Goal: Transaction & Acquisition: Register for event/course

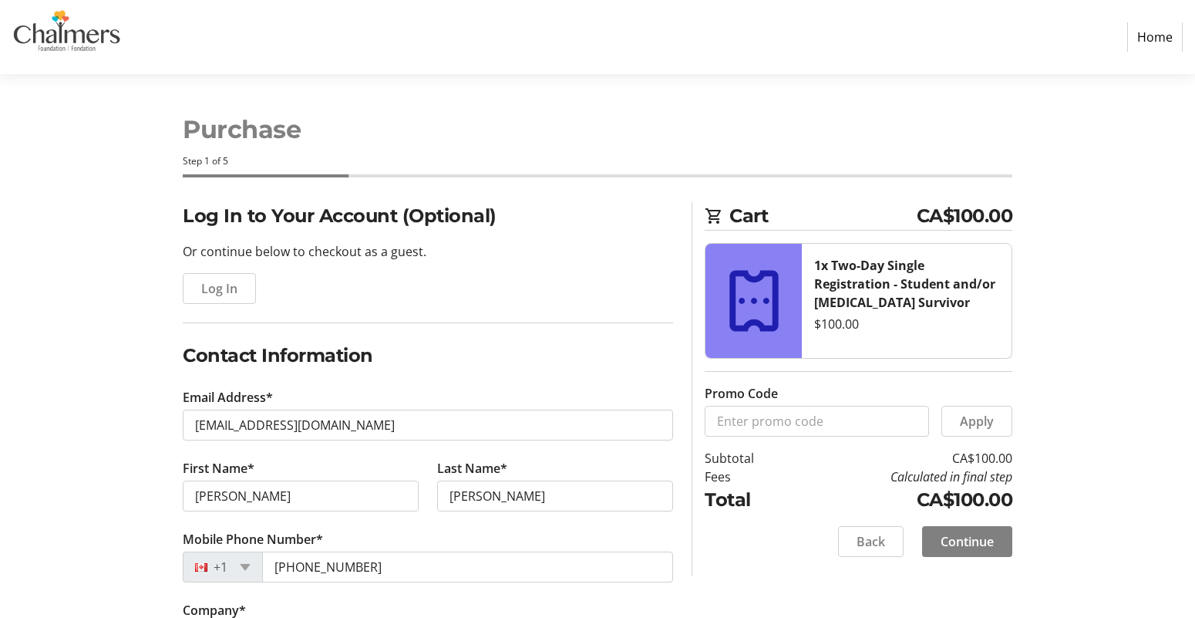
select select "NB"
select select "CA"
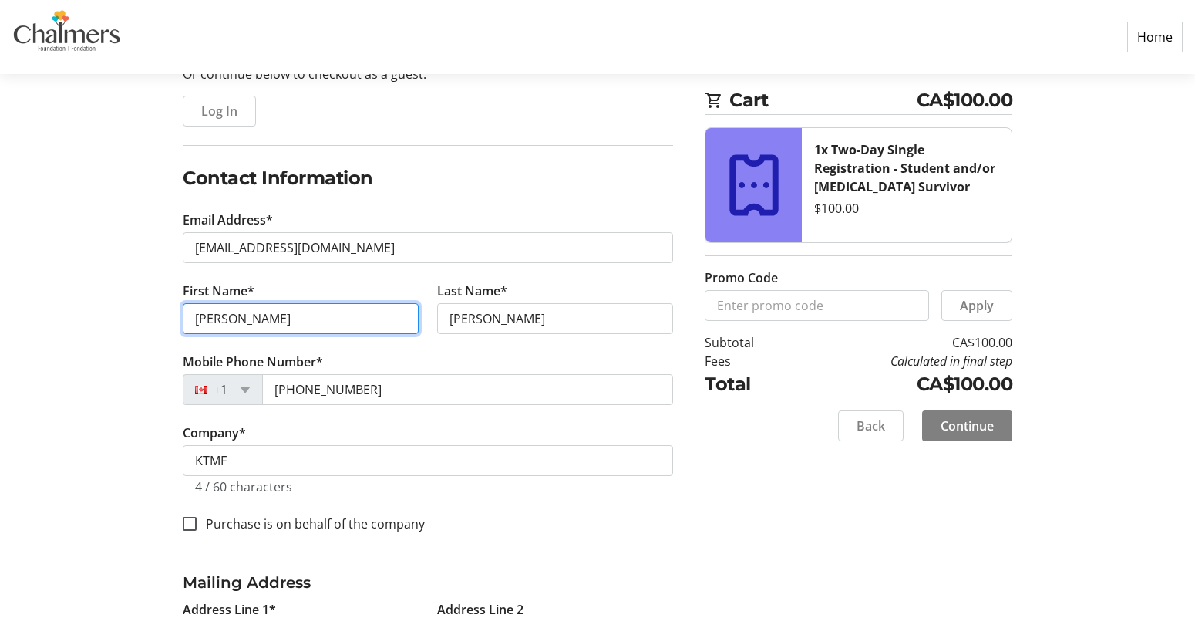
click at [315, 319] on input "[PERSON_NAME]" at bounding box center [301, 318] width 236 height 31
drag, startPoint x: 358, startPoint y: 322, endPoint x: 314, endPoint y: 322, distance: 44.0
click at [314, 322] on input "[PERSON_NAME]" at bounding box center [301, 318] width 236 height 31
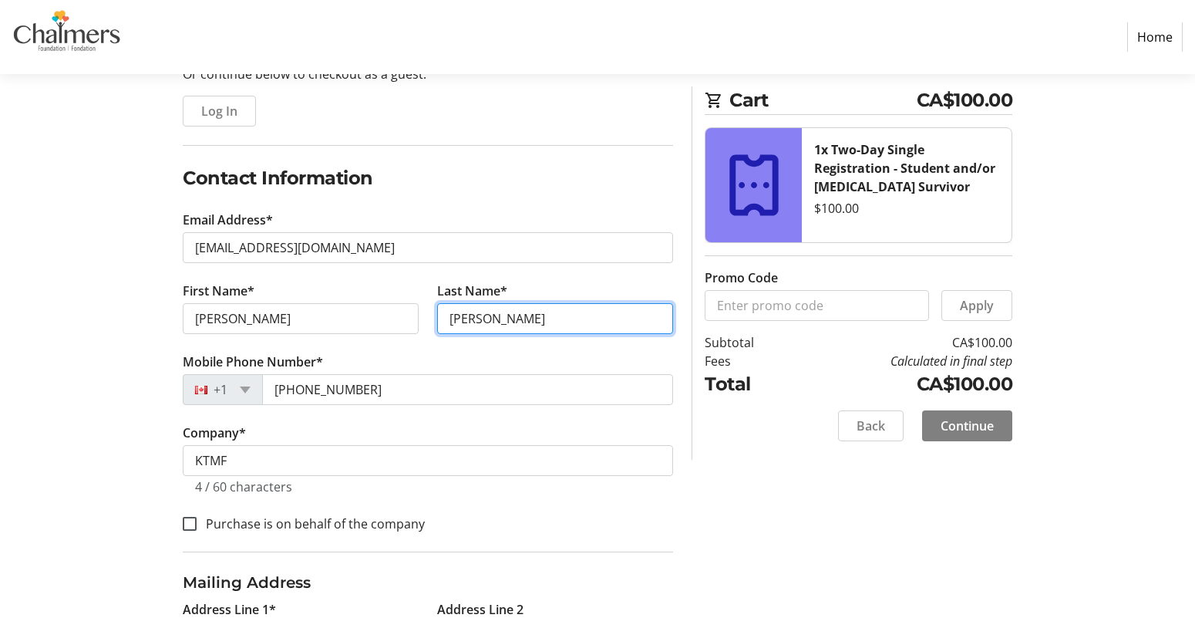
drag, startPoint x: 507, startPoint y: 318, endPoint x: 497, endPoint y: 318, distance: 10.8
click at [500, 318] on input "[PERSON_NAME]" at bounding box center [555, 318] width 236 height 31
type input "P"
type input "[PERSON_NAME]"
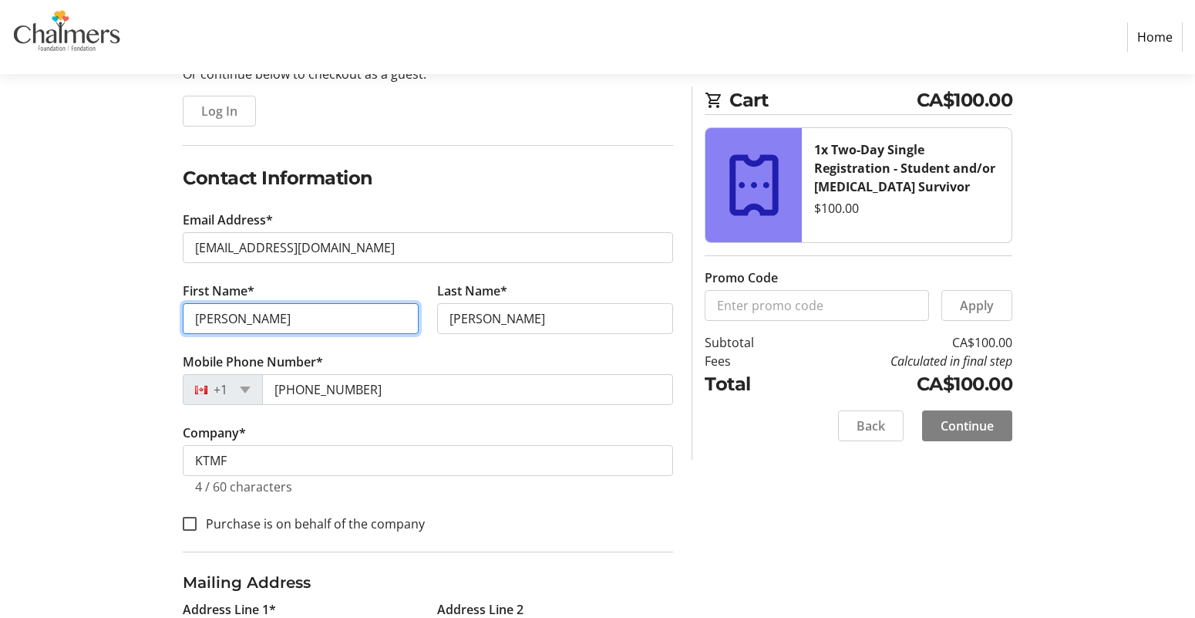
drag, startPoint x: 325, startPoint y: 323, endPoint x: 274, endPoint y: 322, distance: 51.7
click at [274, 322] on input "[PERSON_NAME]" at bounding box center [301, 318] width 236 height 31
type input "[PERSON_NAME]"
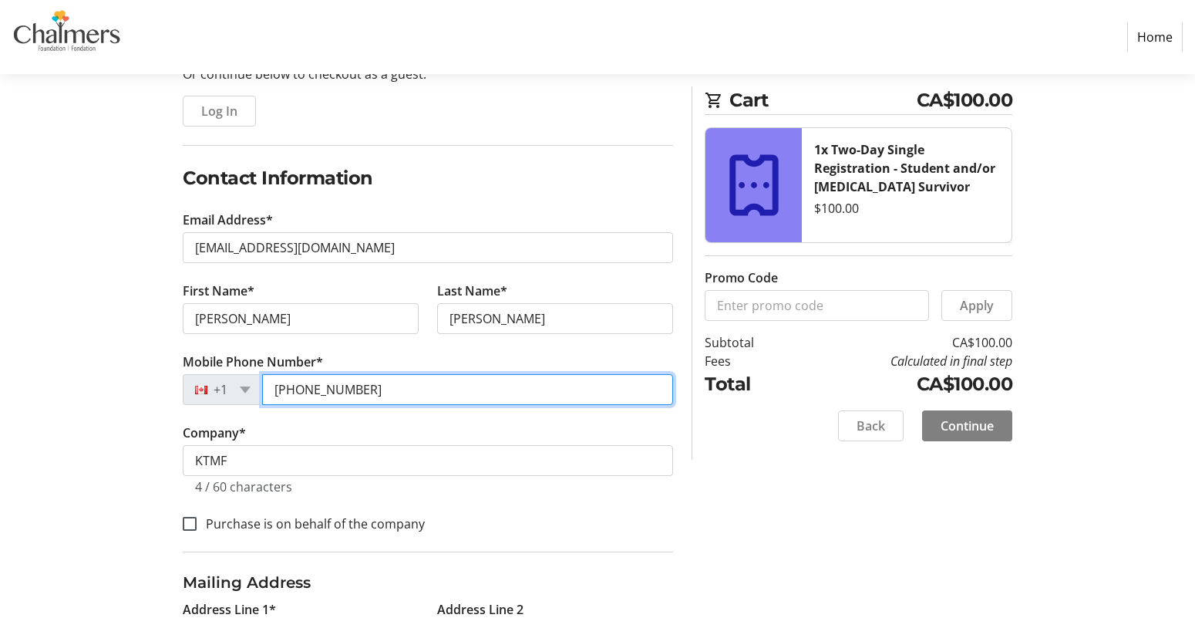
drag, startPoint x: 394, startPoint y: 390, endPoint x: 237, endPoint y: 386, distance: 156.6
click at [237, 388] on div "[PHONE_NUMBER]" at bounding box center [428, 389] width 490 height 31
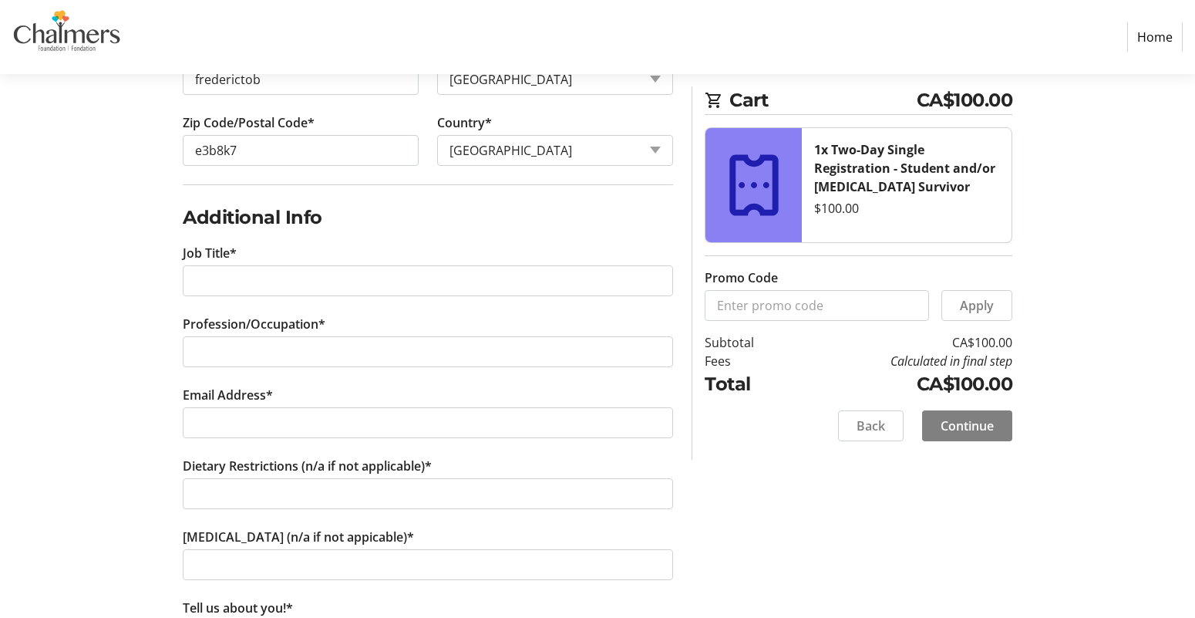
scroll to position [810, 0]
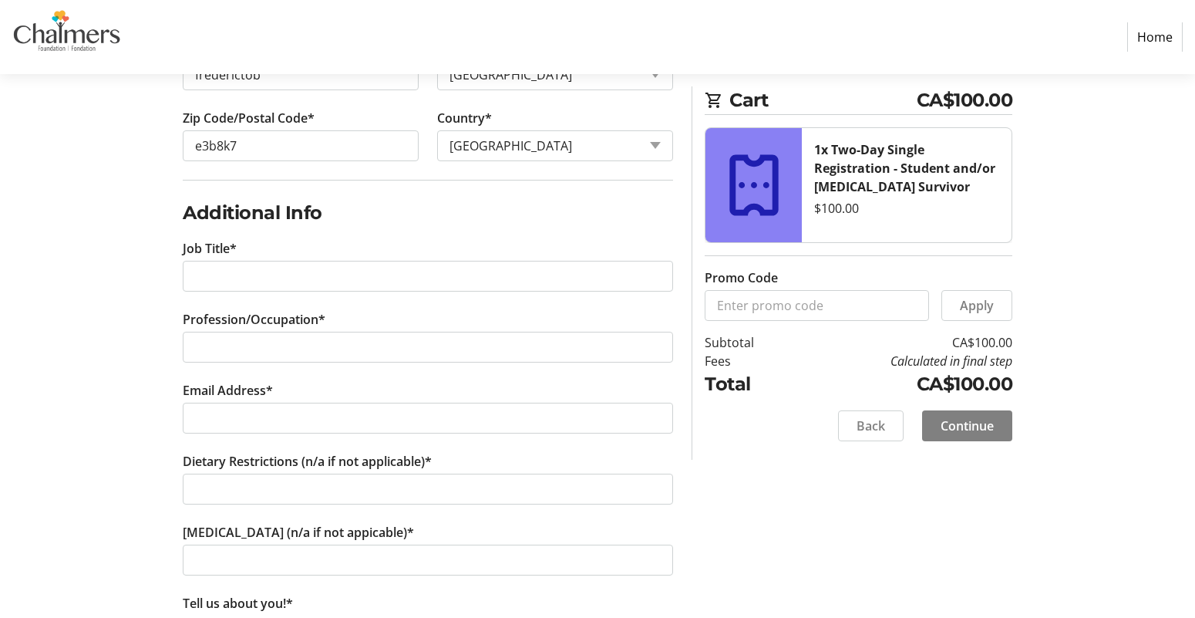
type input "[PHONE_NUMBER]"
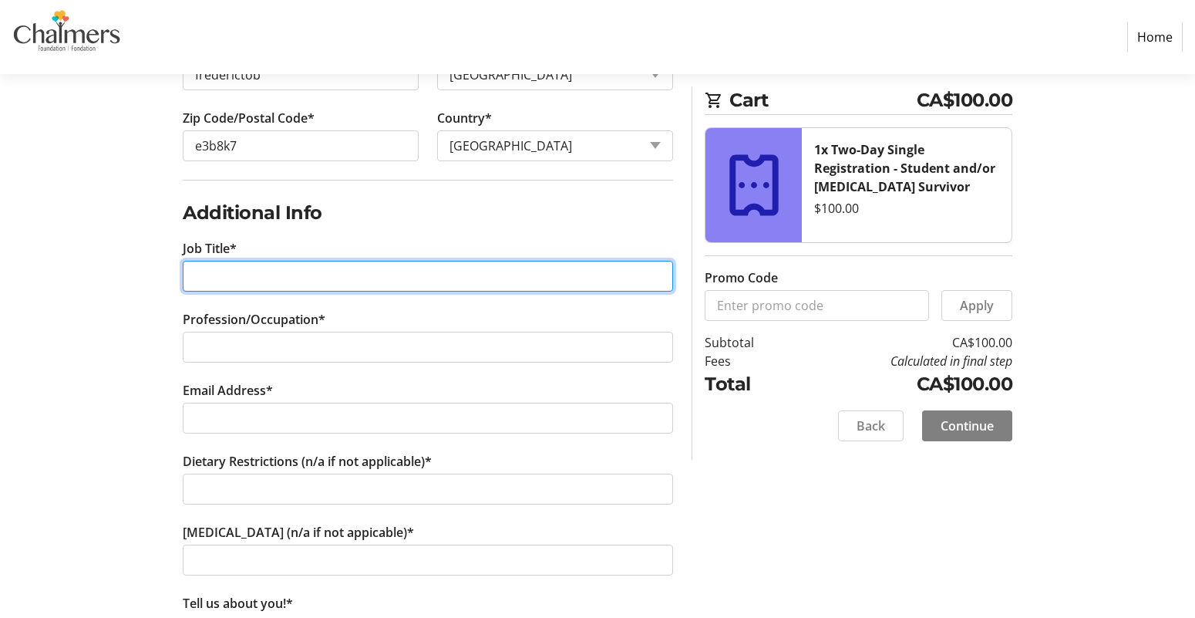
click at [383, 271] on input "Job Title*" at bounding box center [428, 276] width 490 height 31
drag, startPoint x: 392, startPoint y: 289, endPoint x: 103, endPoint y: 241, distance: 294.0
click at [103, 244] on div "Log In to Your Account (Optional) Or continue below to checkout as a guest. Log…" at bounding box center [598, 108] width 1018 height 1433
type input "[MEDICAL_DATA] Survivor"
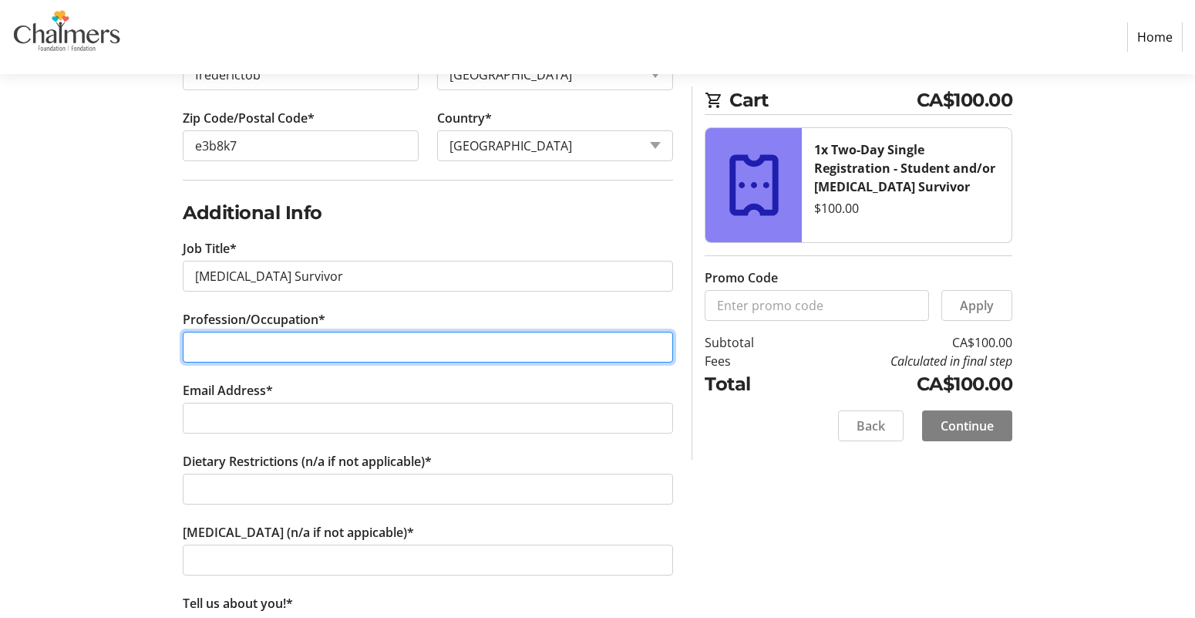
click at [222, 333] on input "Profession/Occupation*" at bounding box center [428, 347] width 490 height 31
paste input "[MEDICAL_DATA] Survivor"
type input "[MEDICAL_DATA] Survivor"
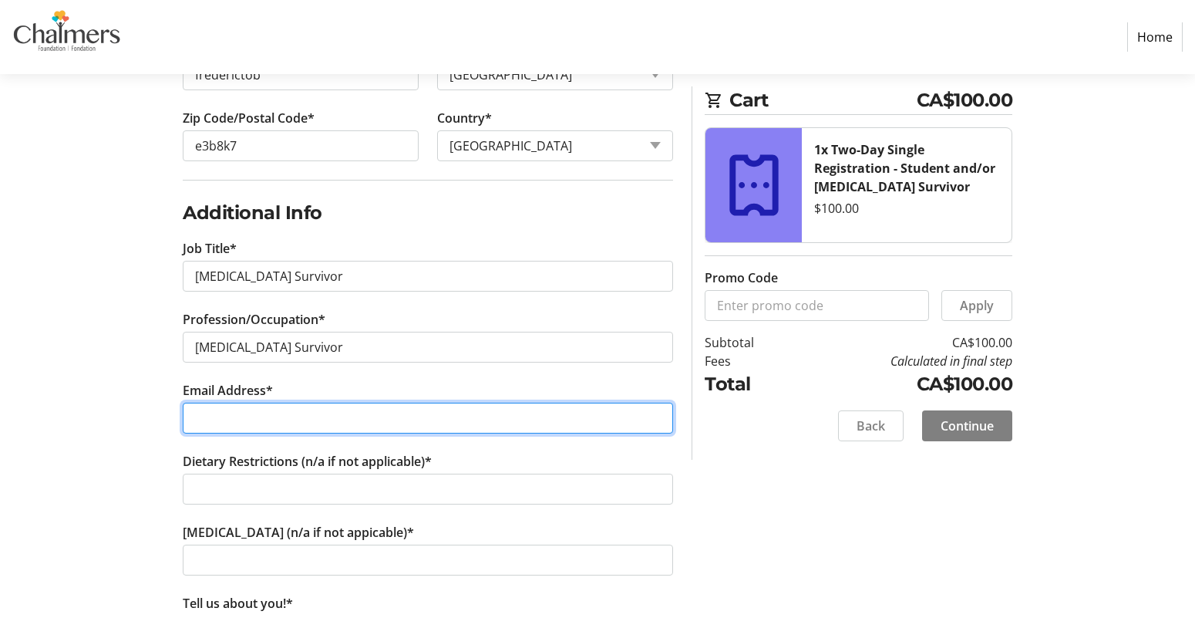
click at [243, 408] on input "Email Address*" at bounding box center [428, 417] width 490 height 31
type input "[EMAIL_ADDRESS][DOMAIN_NAME]"
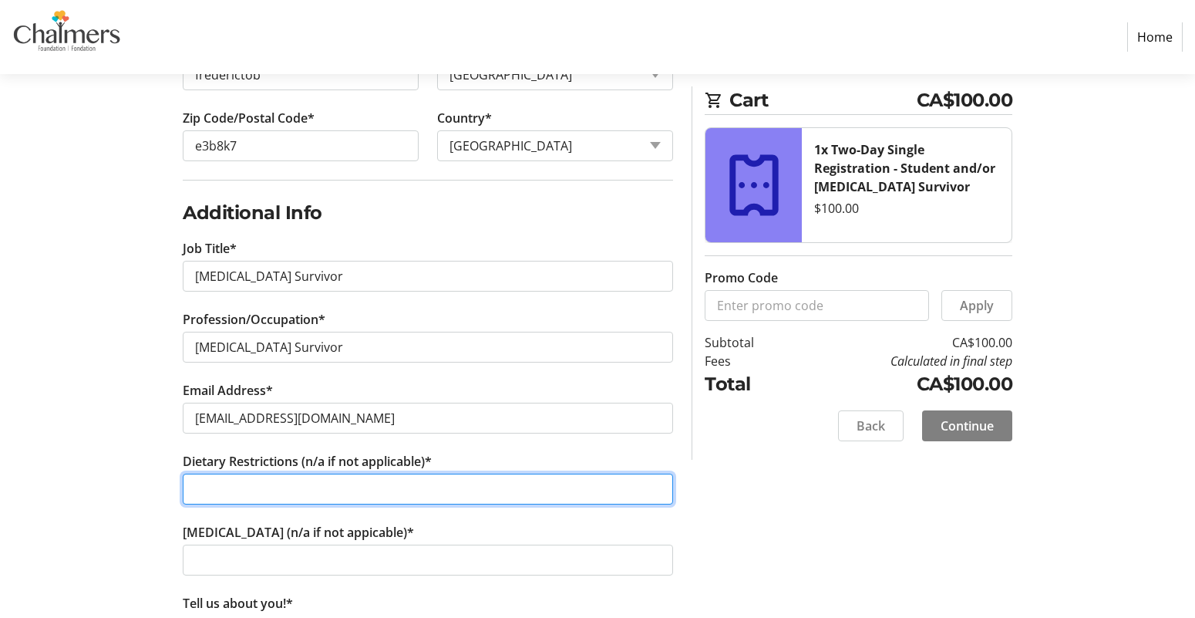
click at [313, 484] on input "Dietary Restrictions (n/a if not applicable)*" at bounding box center [428, 488] width 490 height 31
type input "n/a"
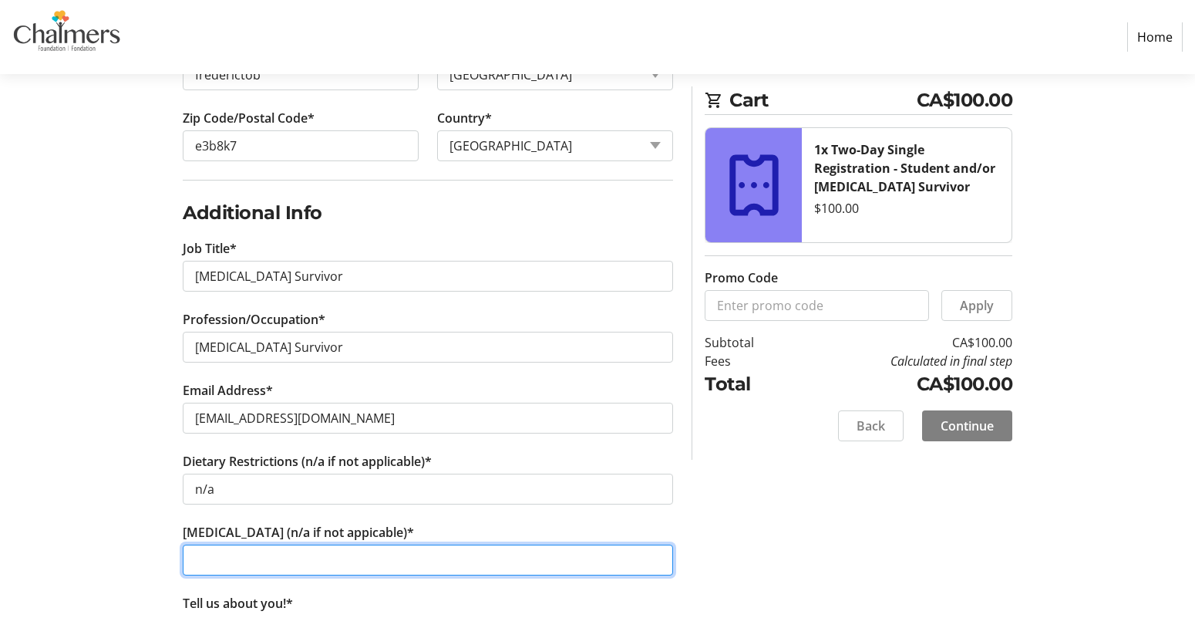
click at [297, 559] on input "[MEDICAL_DATA] (n/a if not appicable)*" at bounding box center [428, 559] width 490 height 31
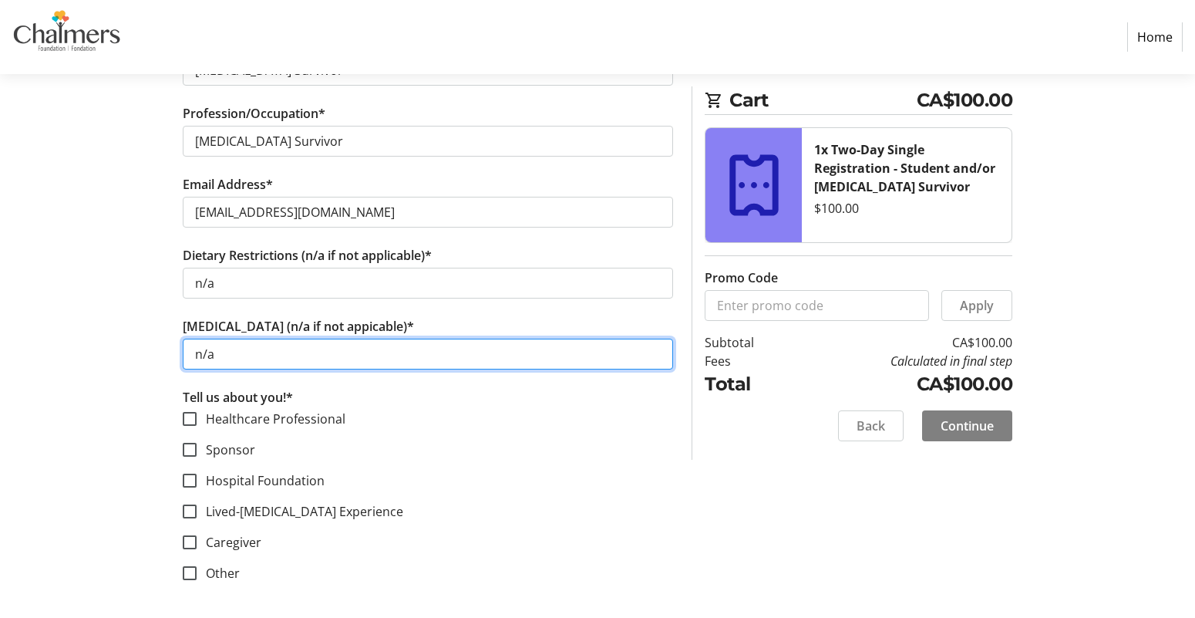
scroll to position [1017, 0]
type input "n/a"
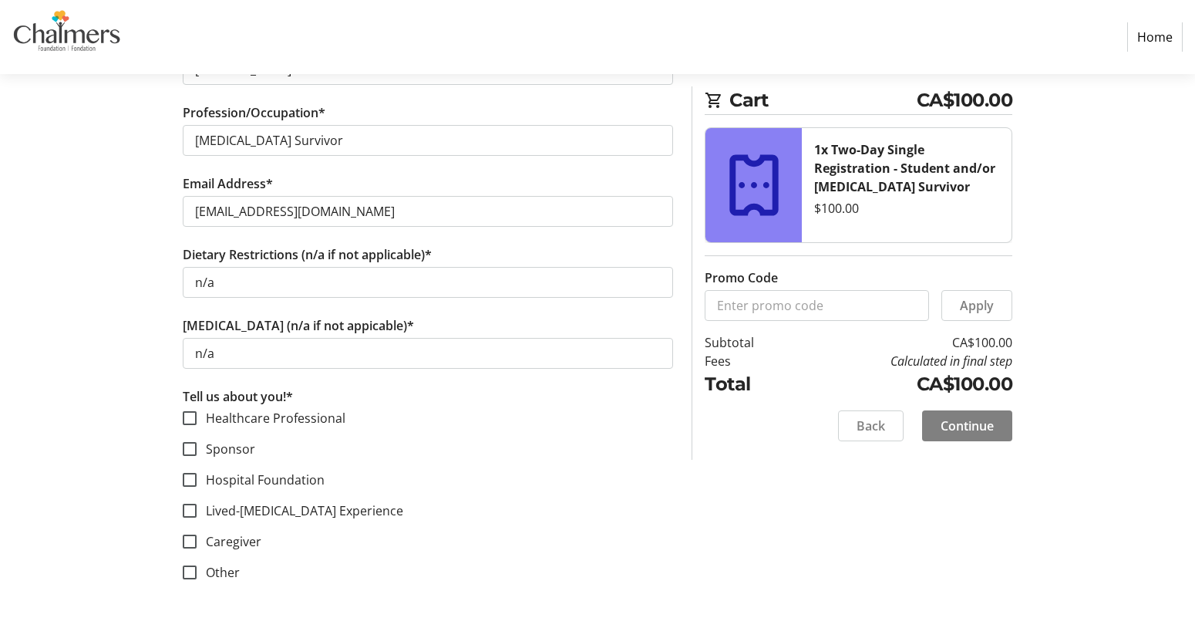
click at [210, 506] on label "Lived-[MEDICAL_DATA] Experience" at bounding box center [300, 510] width 207 height 19
click at [197, 506] on input "Lived-[MEDICAL_DATA] Experience" at bounding box center [190, 511] width 14 height 14
checkbox input "true"
click at [977, 419] on span "Continue" at bounding box center [967, 425] width 53 height 19
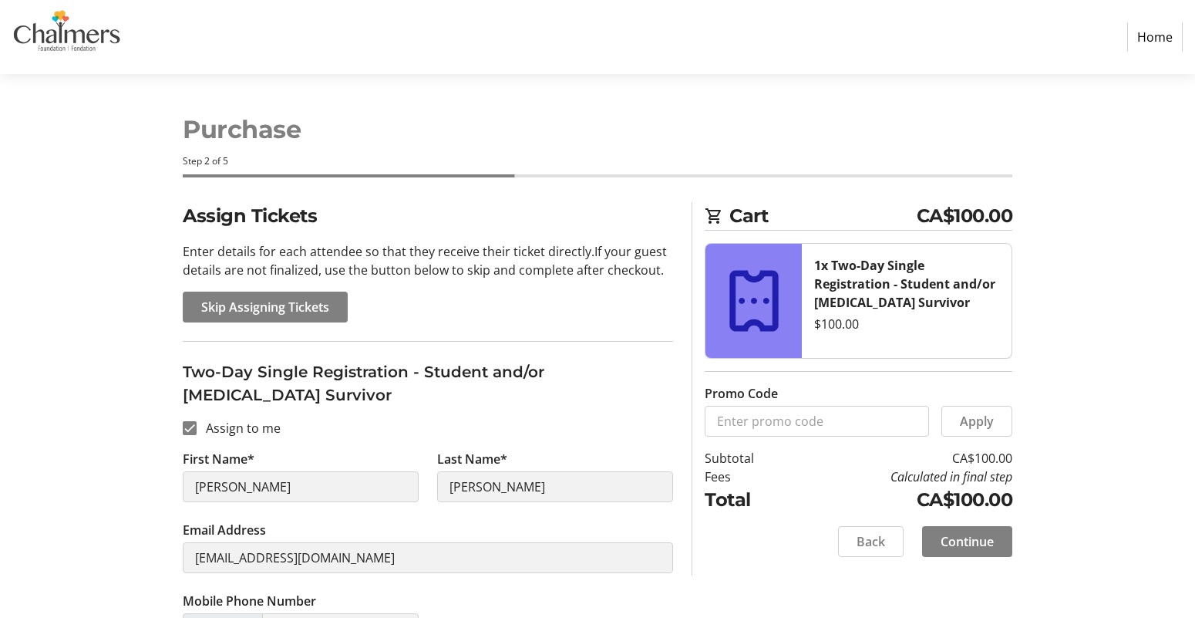
scroll to position [93, 0]
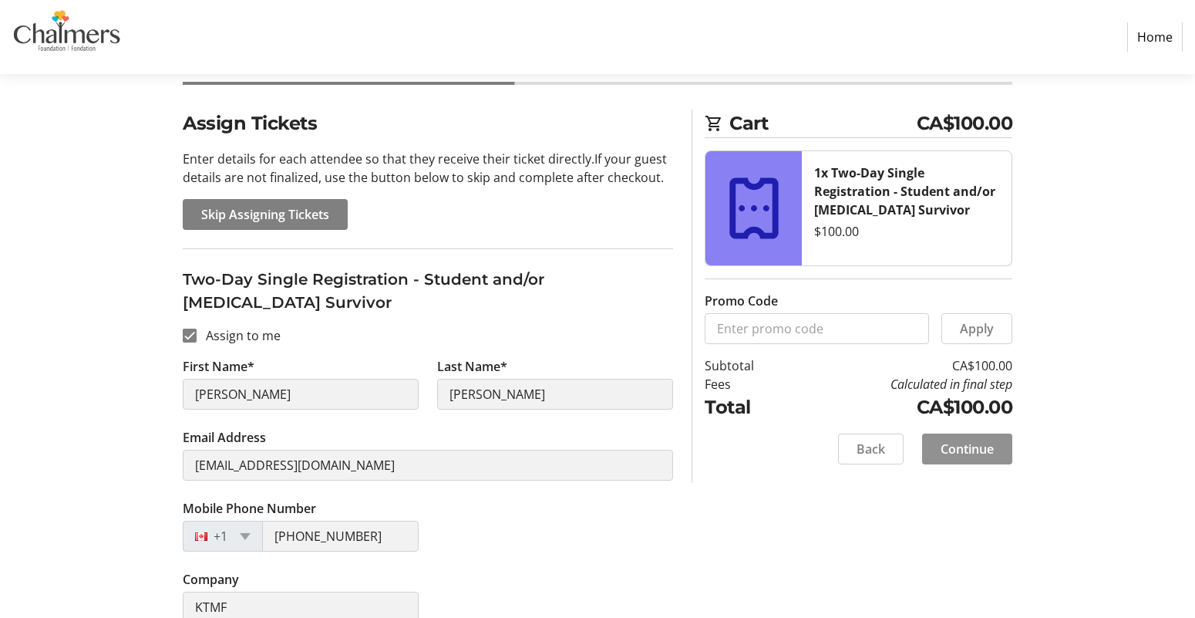
click at [971, 452] on span "Continue" at bounding box center [967, 449] width 53 height 19
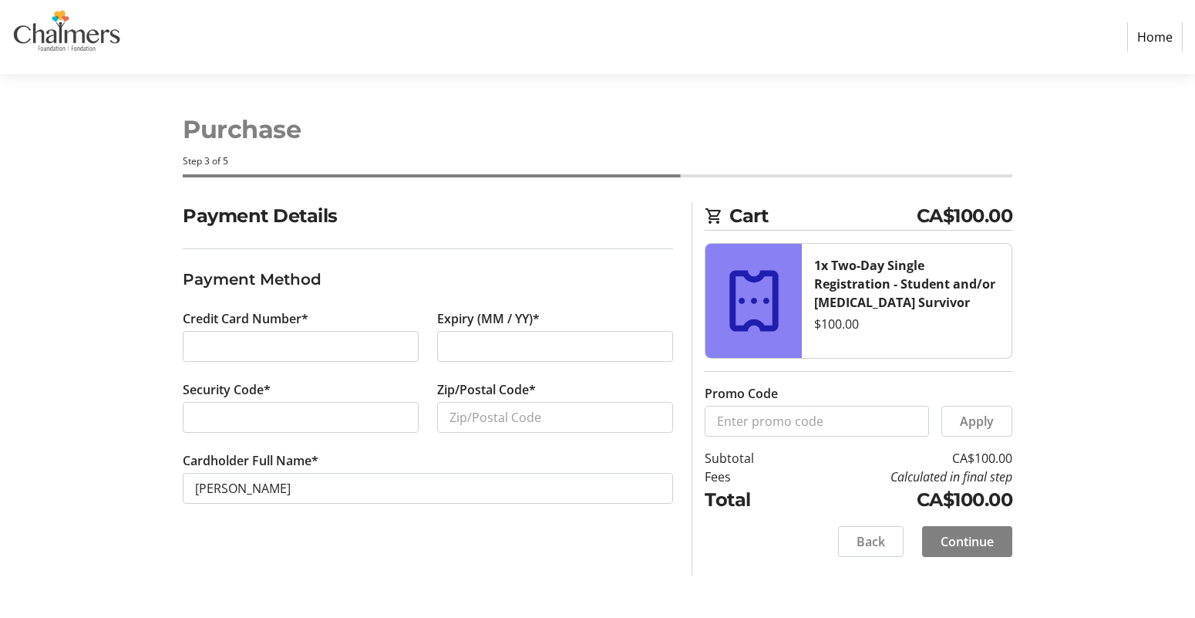
click at [497, 365] on div "Expiry (MM / YY)*" at bounding box center [555, 344] width 254 height 71
type input "E3B8K7"
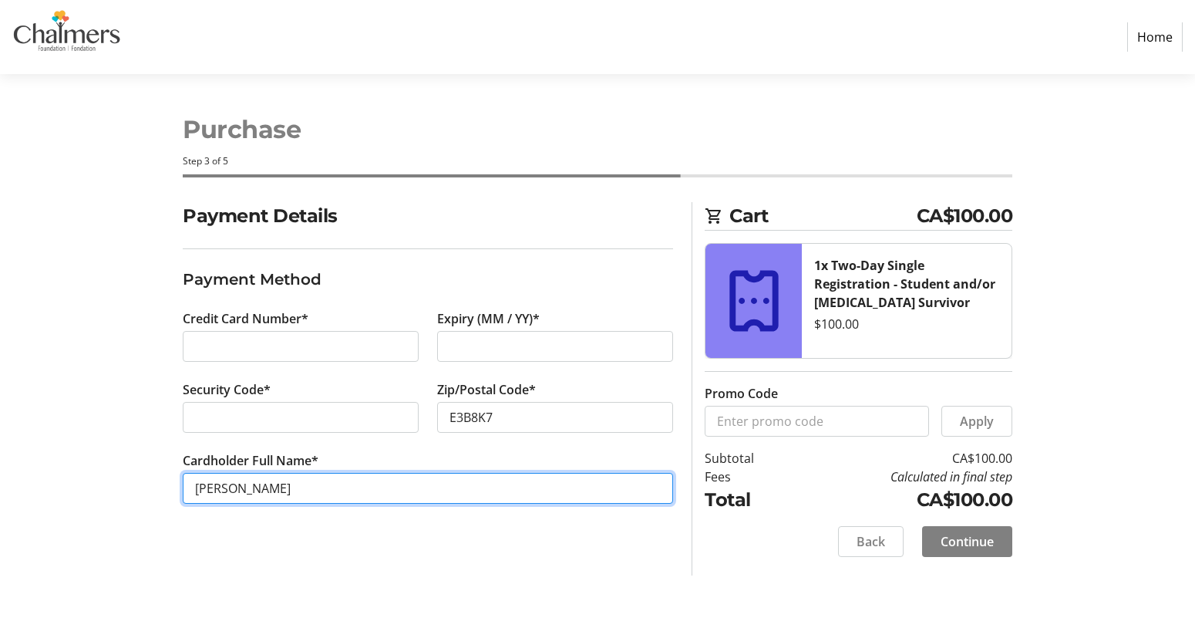
drag, startPoint x: 312, startPoint y: 493, endPoint x: 86, endPoint y: 473, distance: 226.8
click at [86, 473] on section "Purchase Step 3 of 5 Cart CA$100.00 1x Two-Day Single Registration - Student an…" at bounding box center [597, 346] width 1195 height 544
type input "Asha Bear"
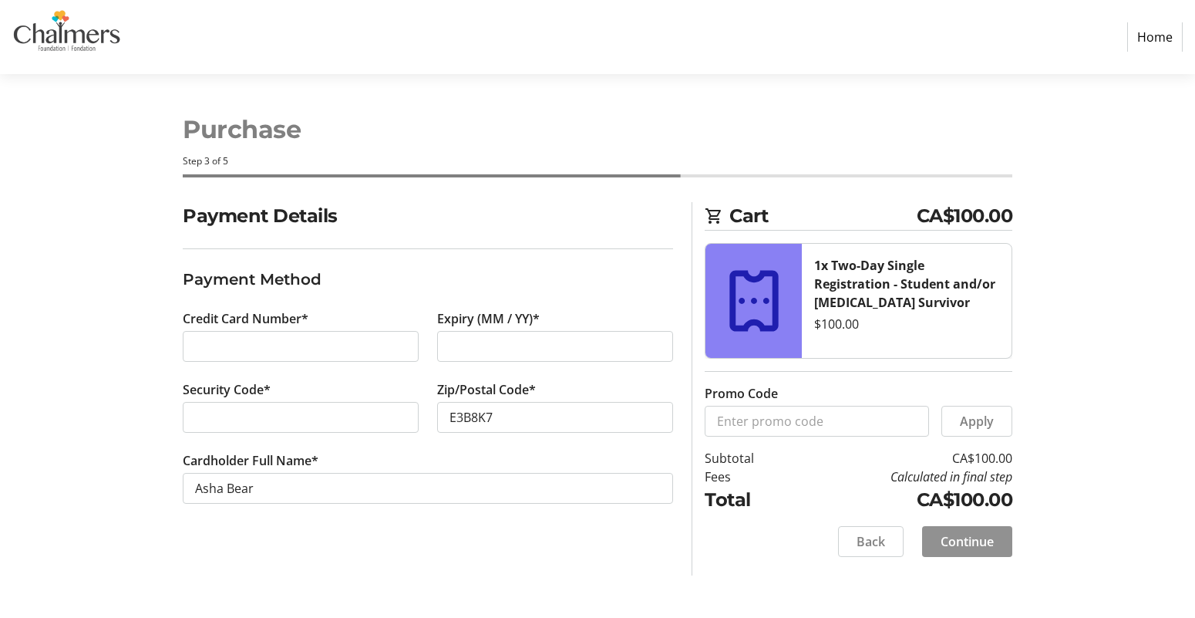
click at [982, 537] on span "Continue" at bounding box center [967, 541] width 53 height 19
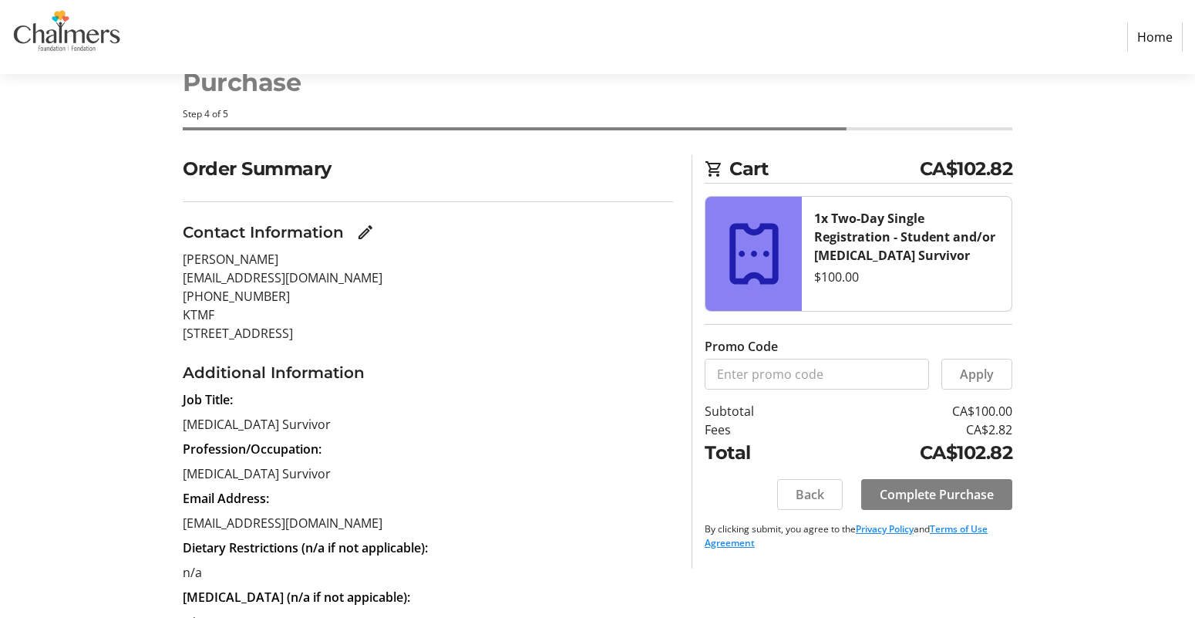
scroll to position [62, 0]
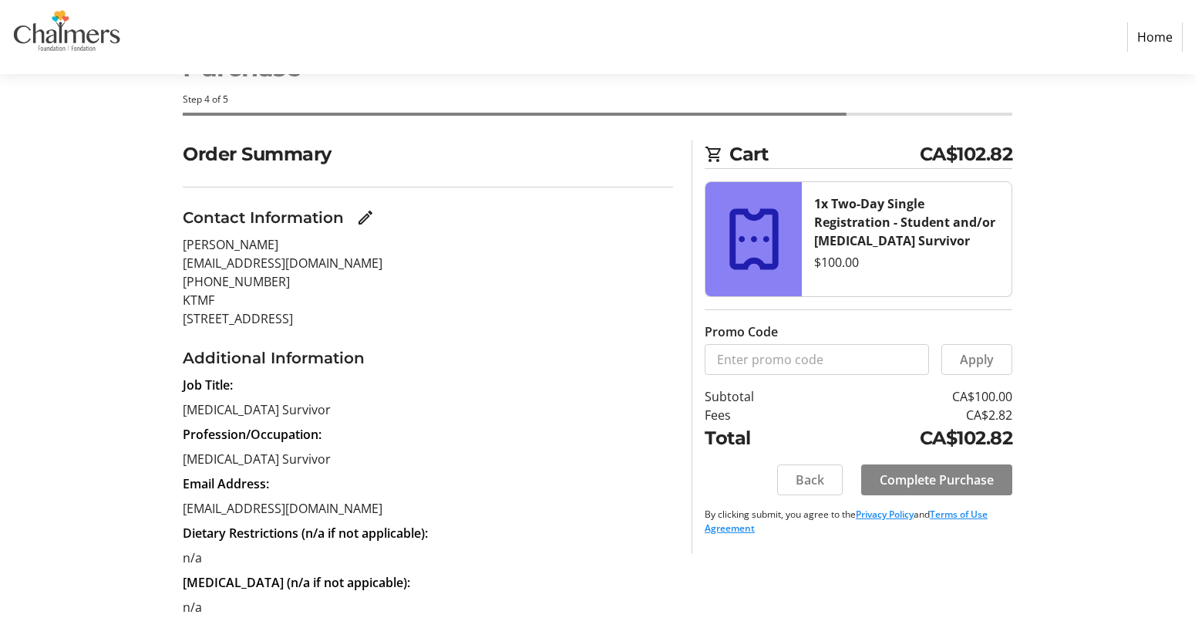
click at [921, 478] on span "Complete Purchase" at bounding box center [937, 479] width 114 height 19
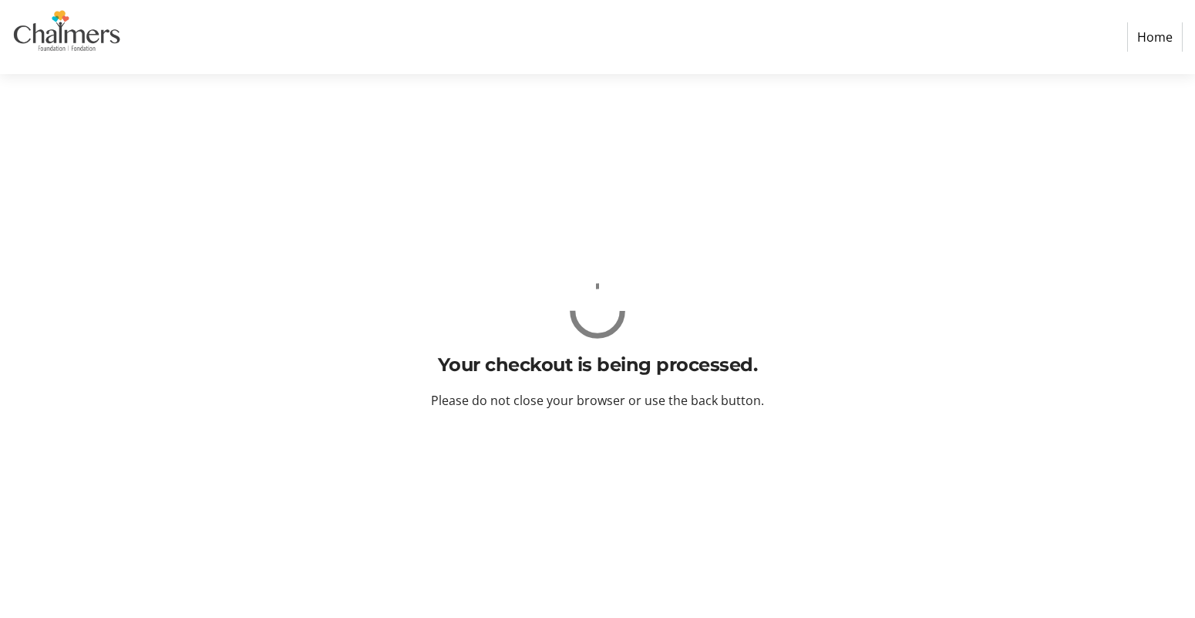
scroll to position [0, 0]
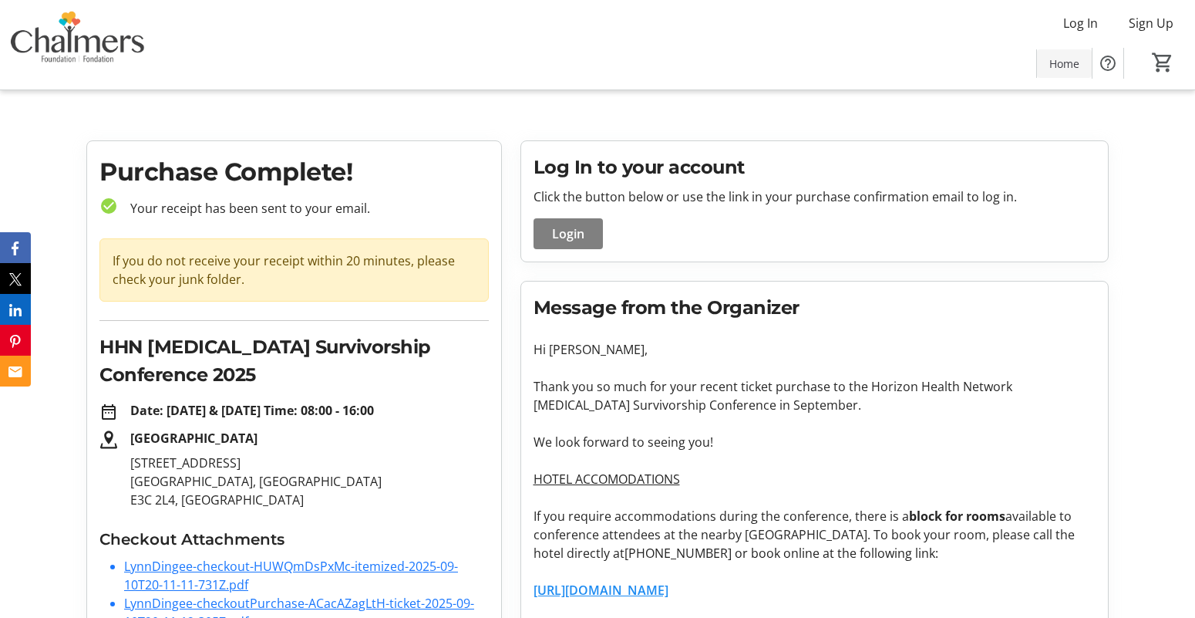
click at [1062, 70] on span "Home" at bounding box center [1064, 64] width 30 height 16
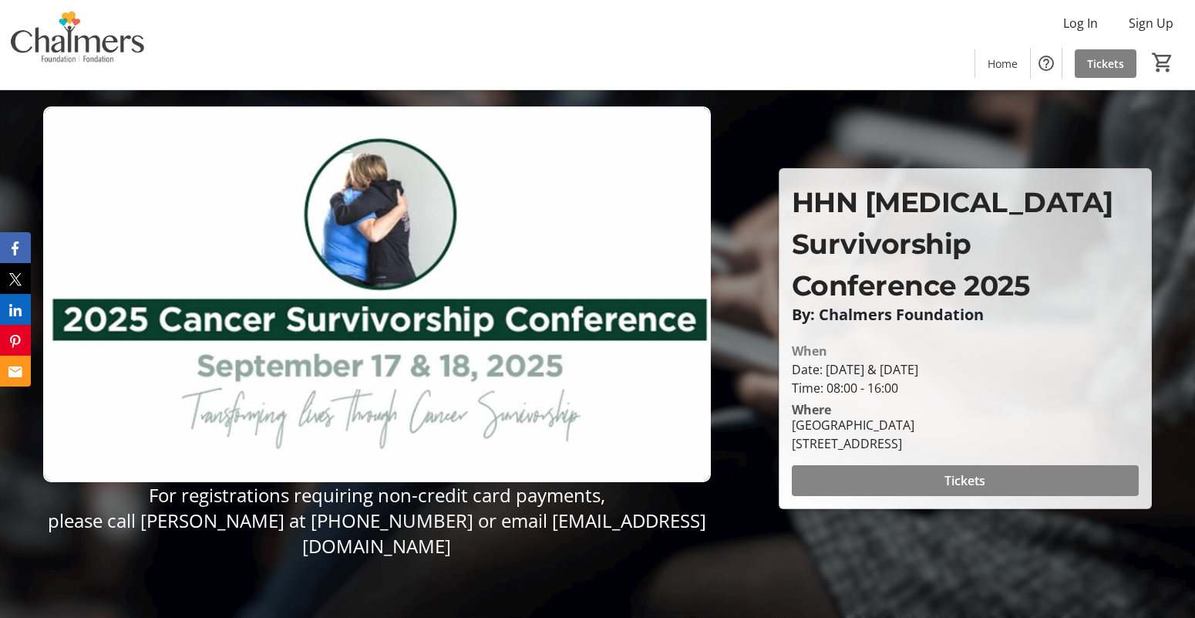
click at [935, 474] on span at bounding box center [966, 480] width 348 height 37
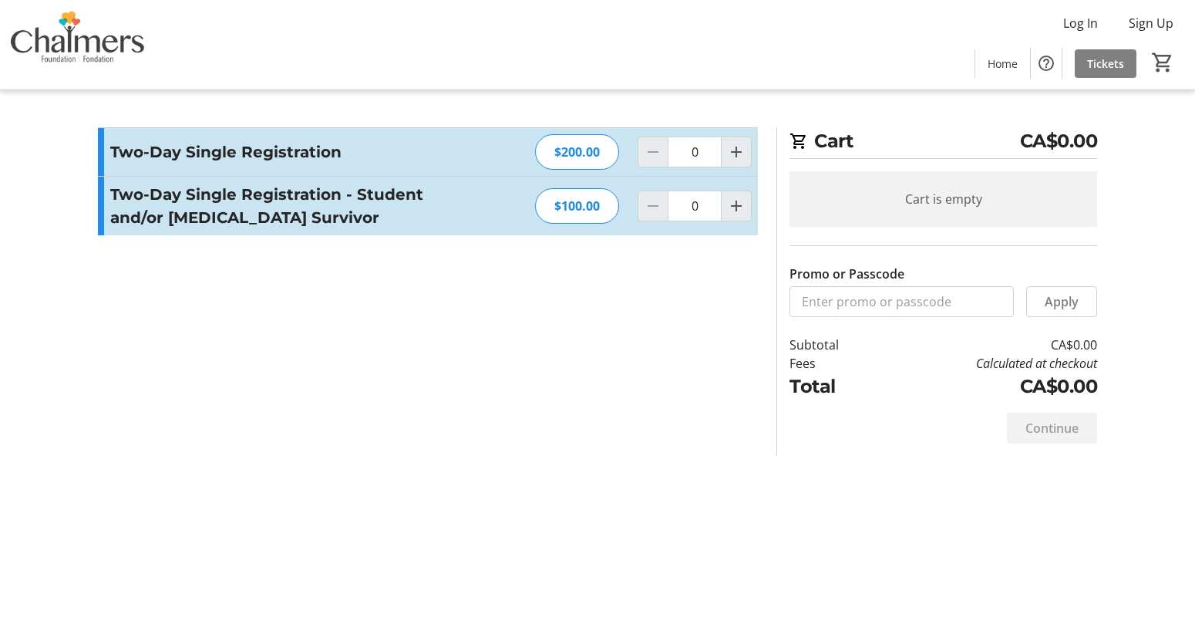
click at [757, 213] on div "Two-Day Single Registration - Student and/or [MEDICAL_DATA] Survivor $100.00 0" at bounding box center [428, 206] width 660 height 59
click at [736, 212] on mat-icon "Increment by one" at bounding box center [736, 206] width 19 height 19
type input "1"
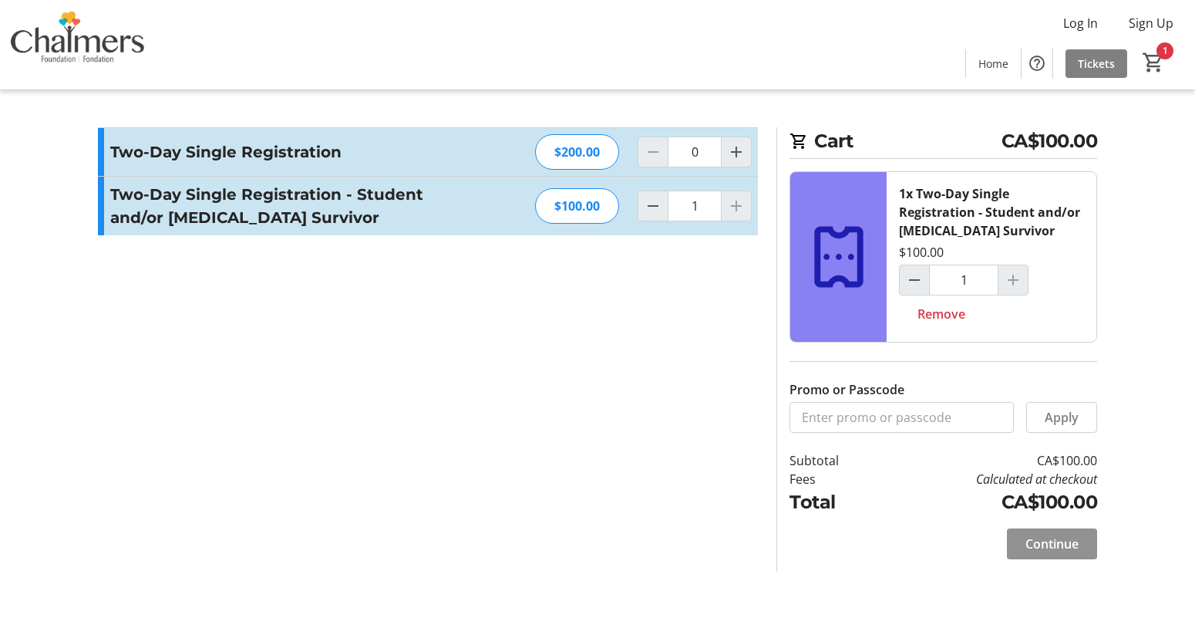
click at [1059, 552] on span "Continue" at bounding box center [1052, 543] width 53 height 19
select select "CA"
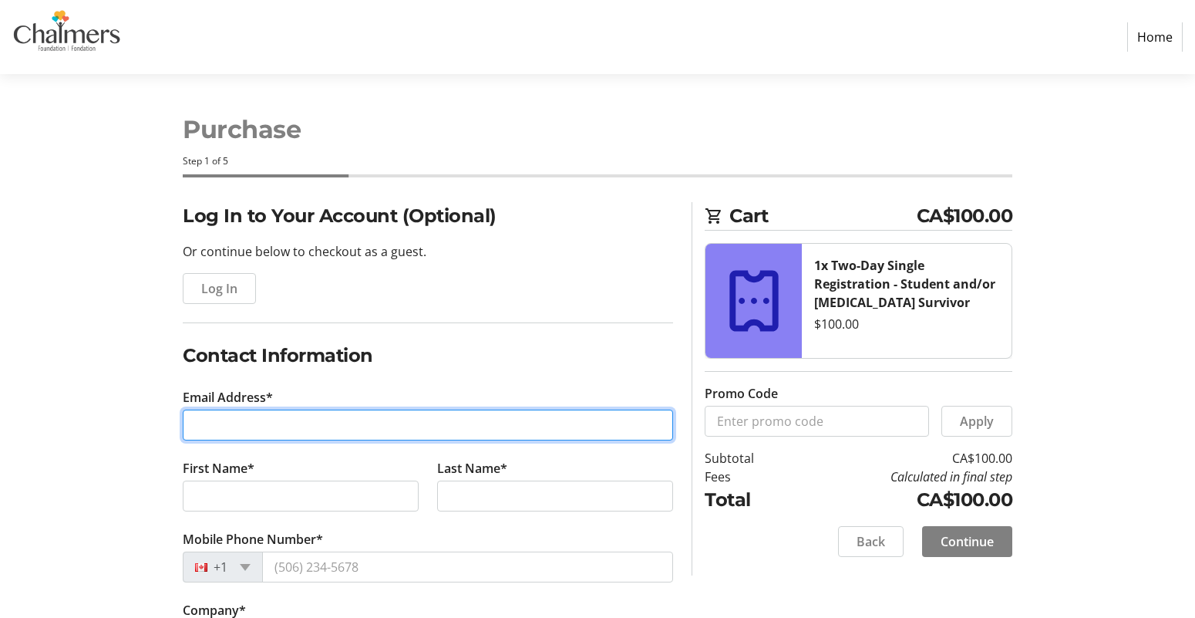
click at [402, 410] on input "Email Address*" at bounding box center [428, 424] width 490 height 31
type input "[EMAIL_ADDRESS][DOMAIN_NAME]"
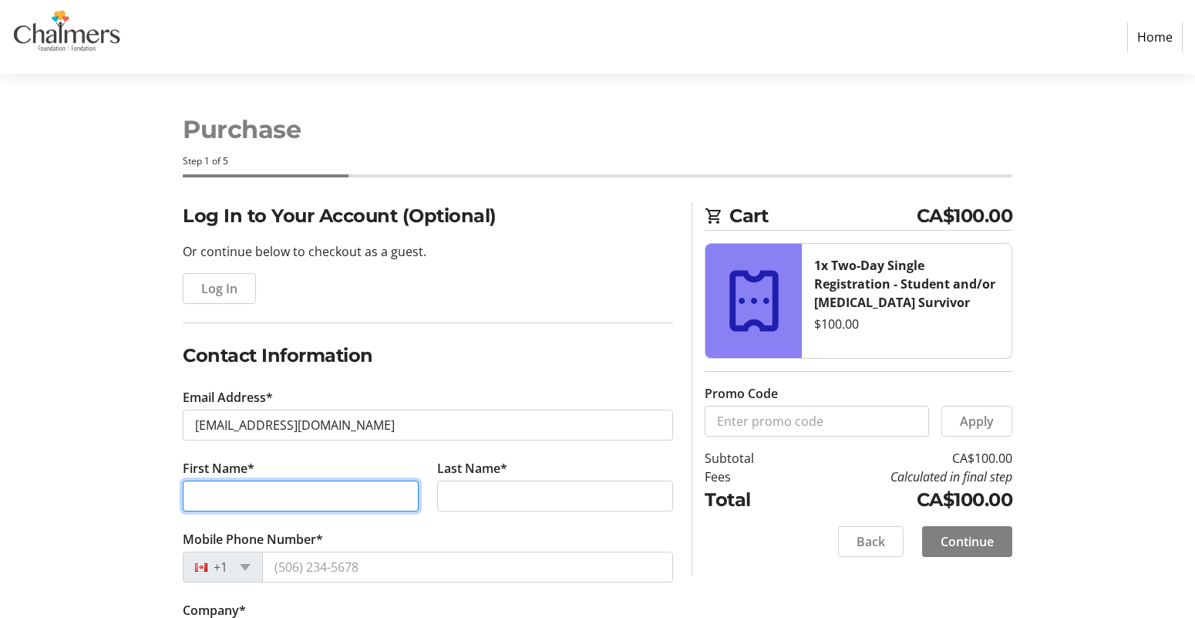
type input "[PERSON_NAME] [PERSON_NAME]"
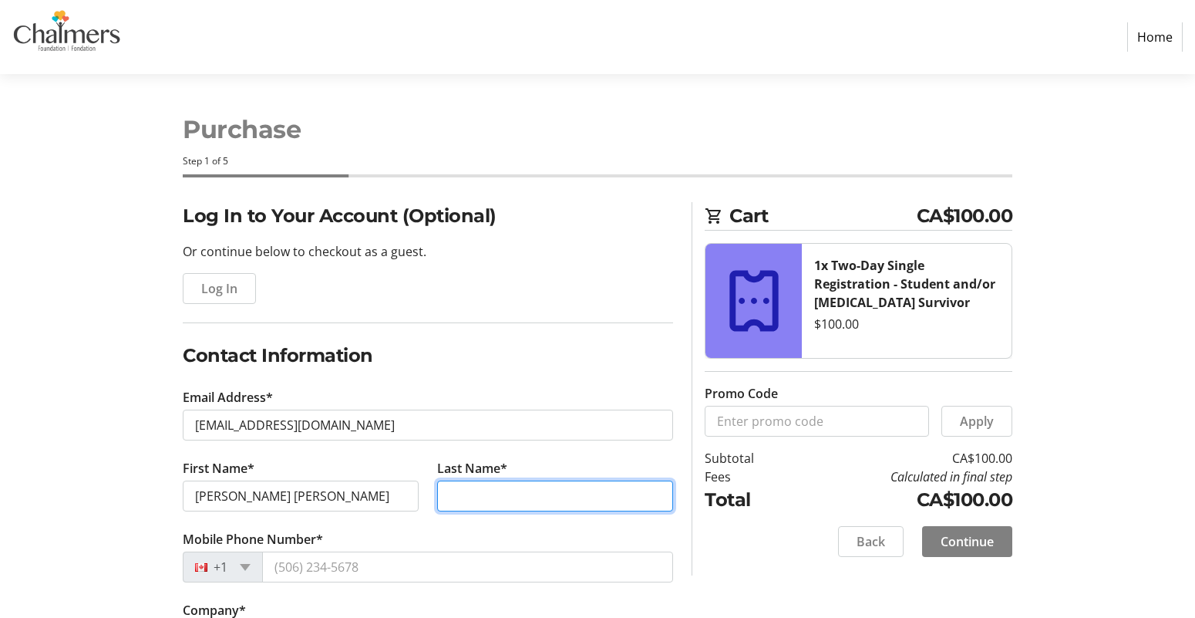
type input "[PERSON_NAME]"
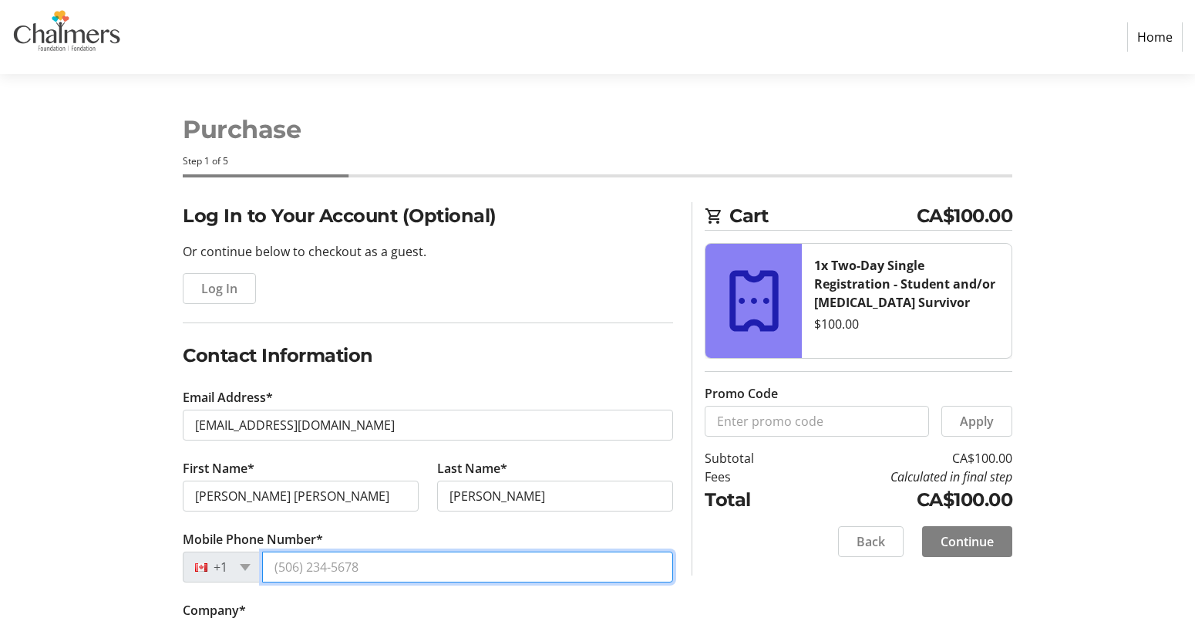
type input "[PHONE_NUMBER]"
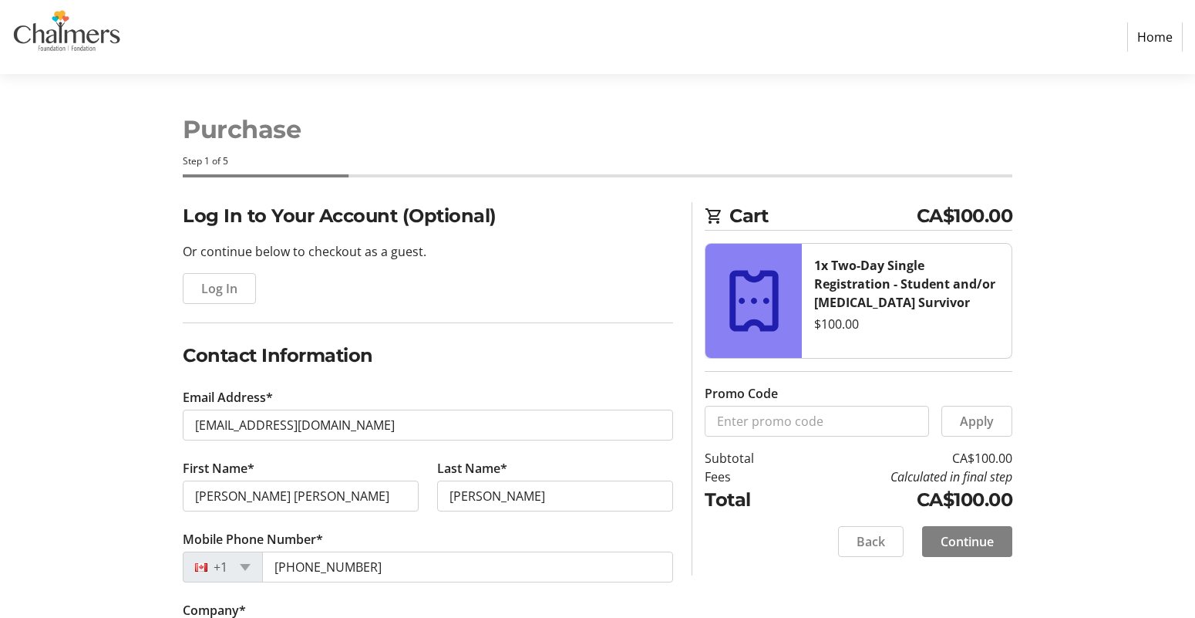
type input "KTMF"
type input "[STREET_ADDRESS]"
type input "frederictob"
select select "NB"
type input "e3b8k7"
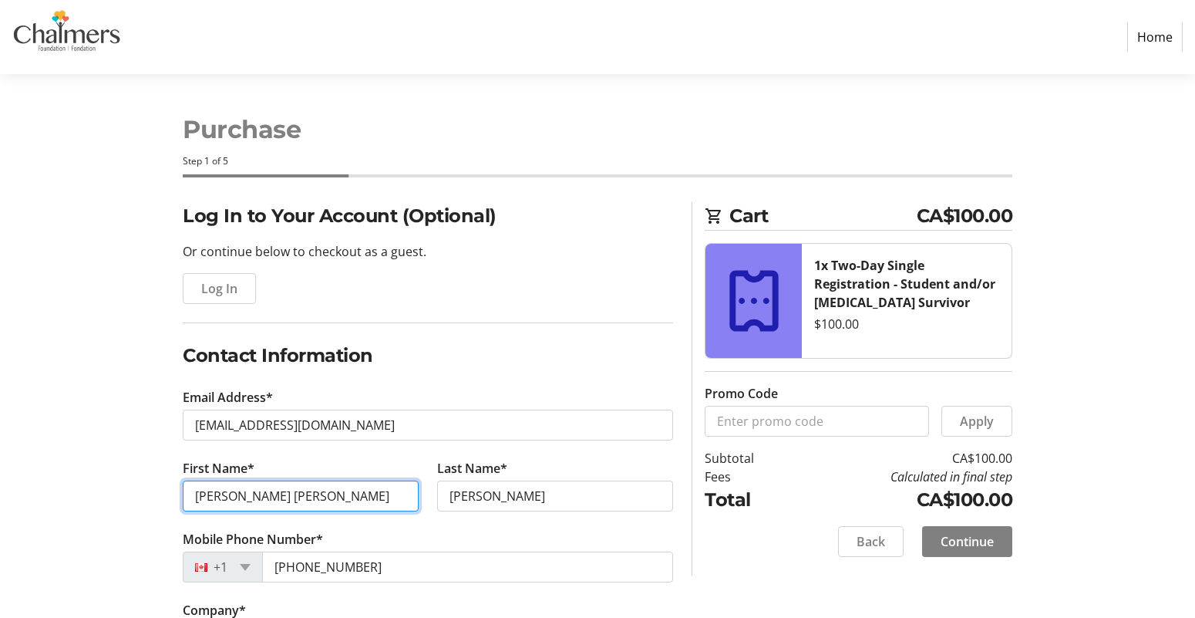
click at [312, 491] on input "[PERSON_NAME] [PERSON_NAME]" at bounding box center [301, 495] width 236 height 31
drag, startPoint x: 326, startPoint y: 497, endPoint x: 89, endPoint y: 470, distance: 239.0
type input "[PERSON_NAME]"
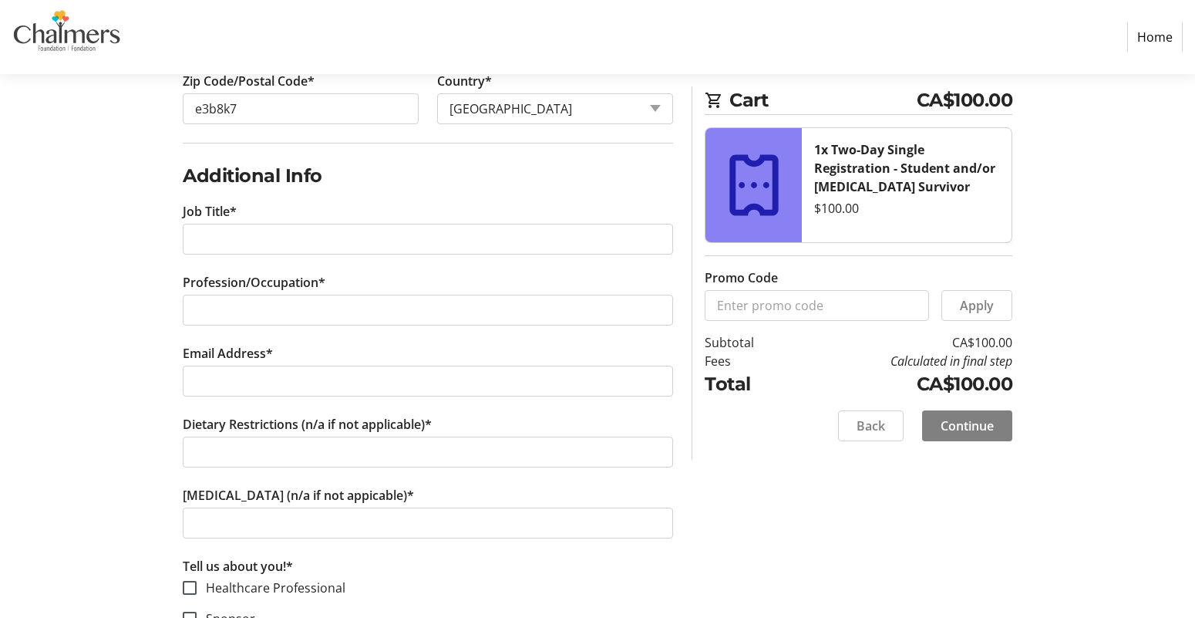
scroll to position [945, 0]
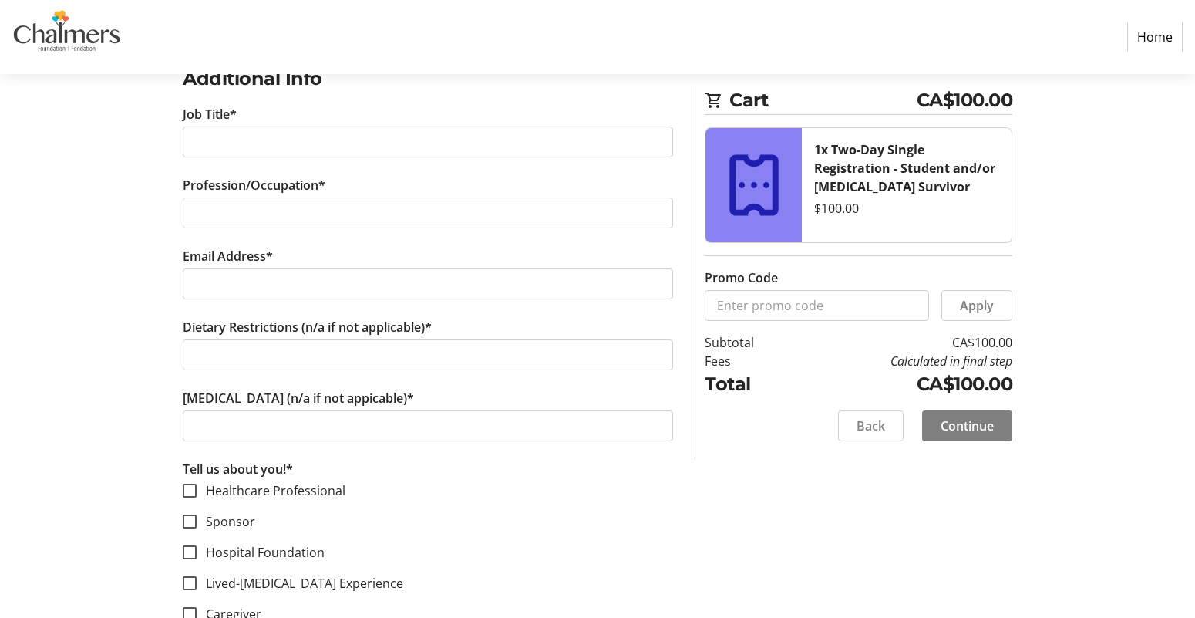
type input "Sappier"
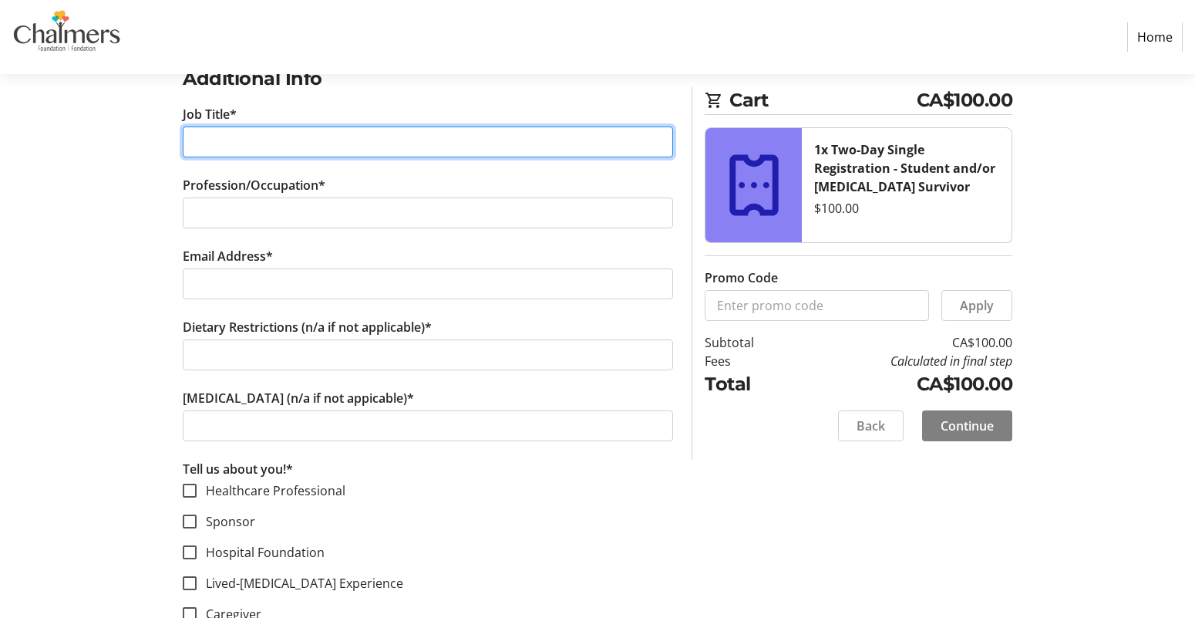
click at [321, 144] on input "Job Title*" at bounding box center [428, 141] width 490 height 31
type input "[MEDICAL_DATA] Survivor"
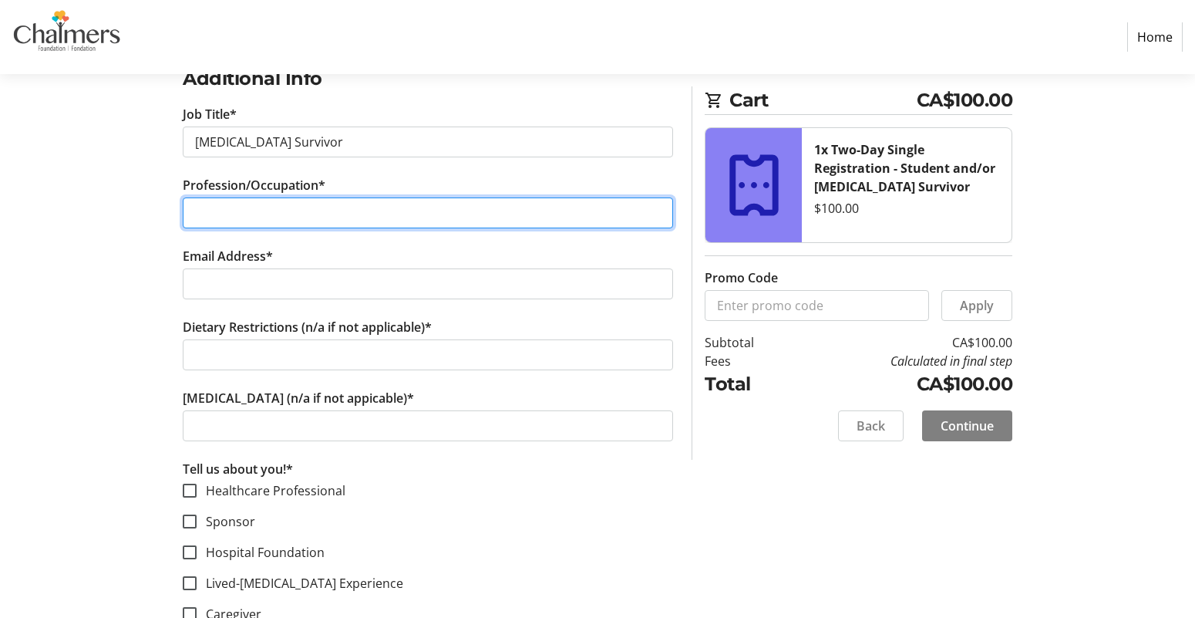
click at [342, 214] on input "Profession/Occupation*" at bounding box center [428, 212] width 490 height 31
type input "[MEDICAL_DATA] Survivor"
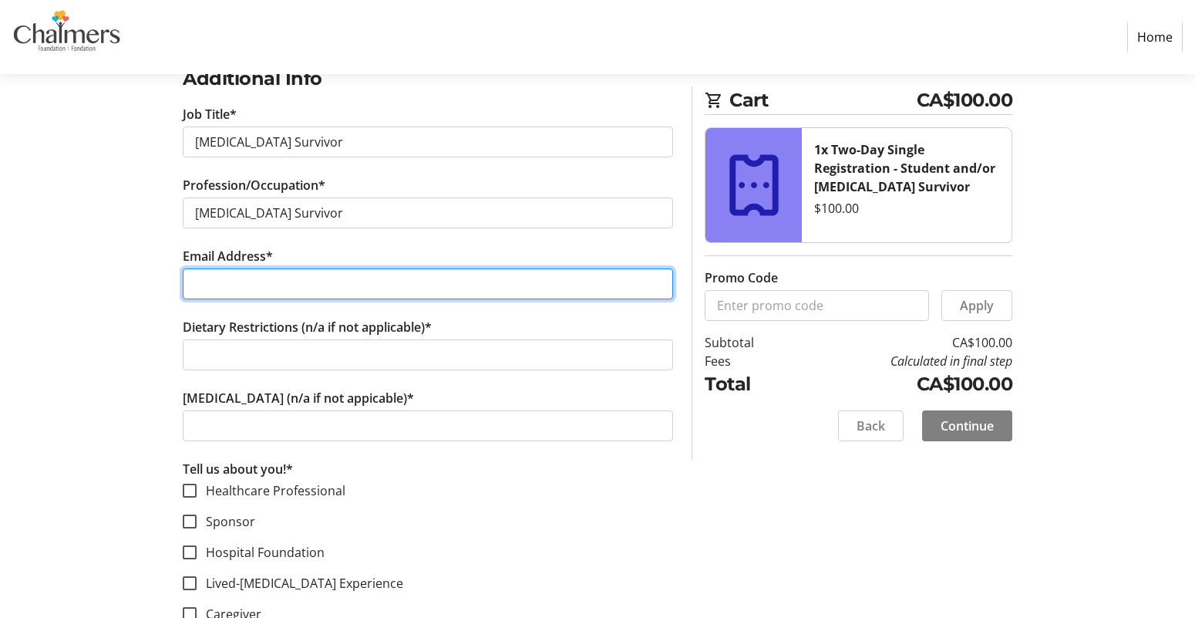
click at [289, 274] on input "Email Address*" at bounding box center [428, 283] width 490 height 31
type input "[EMAIL_ADDRESS][DOMAIN_NAME]"
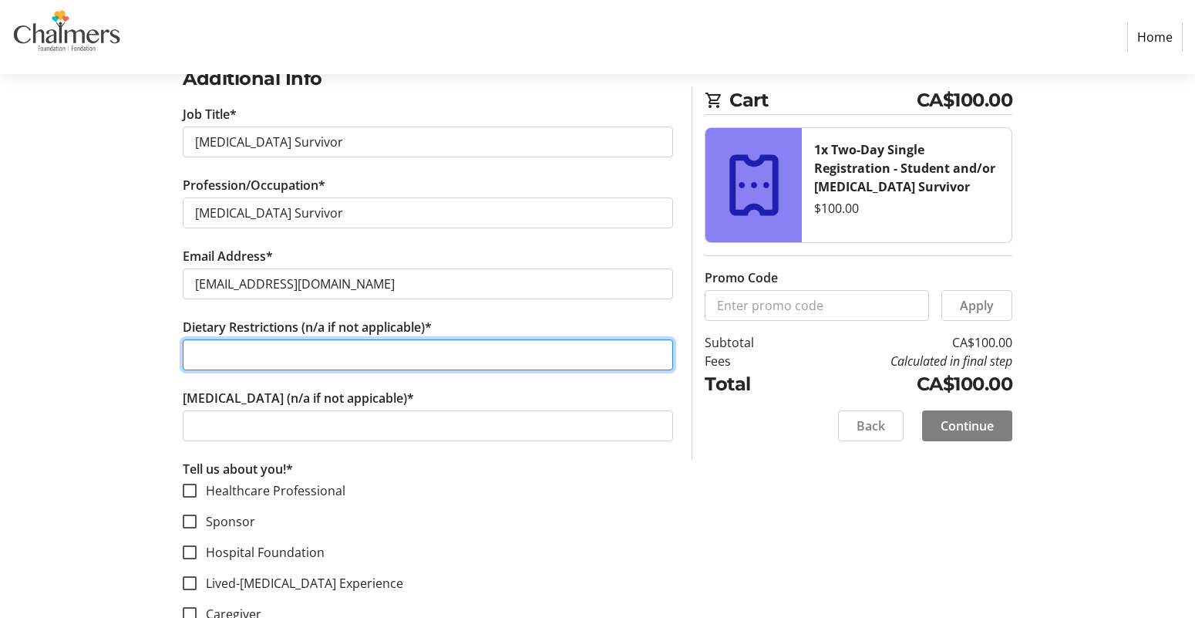
click at [301, 354] on input "Dietary Restrictions (n/a if not applicable)*" at bounding box center [428, 354] width 490 height 31
type input "N/A"
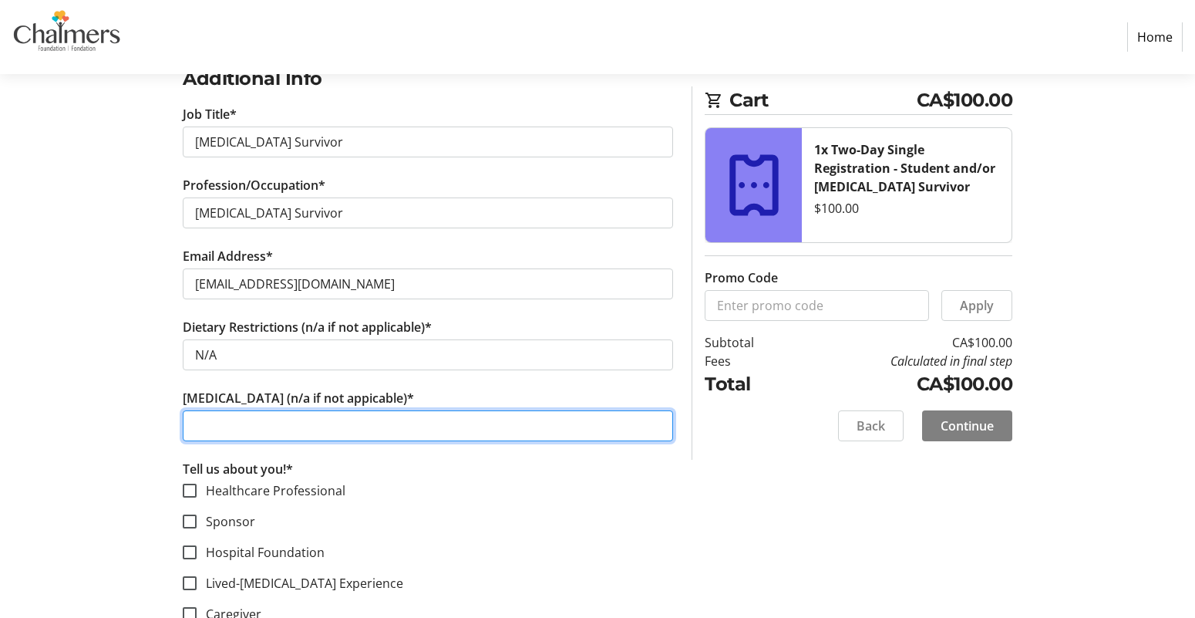
click at [299, 429] on input "[MEDICAL_DATA] (n/a if not appicable)*" at bounding box center [428, 425] width 490 height 31
type input "N/a"
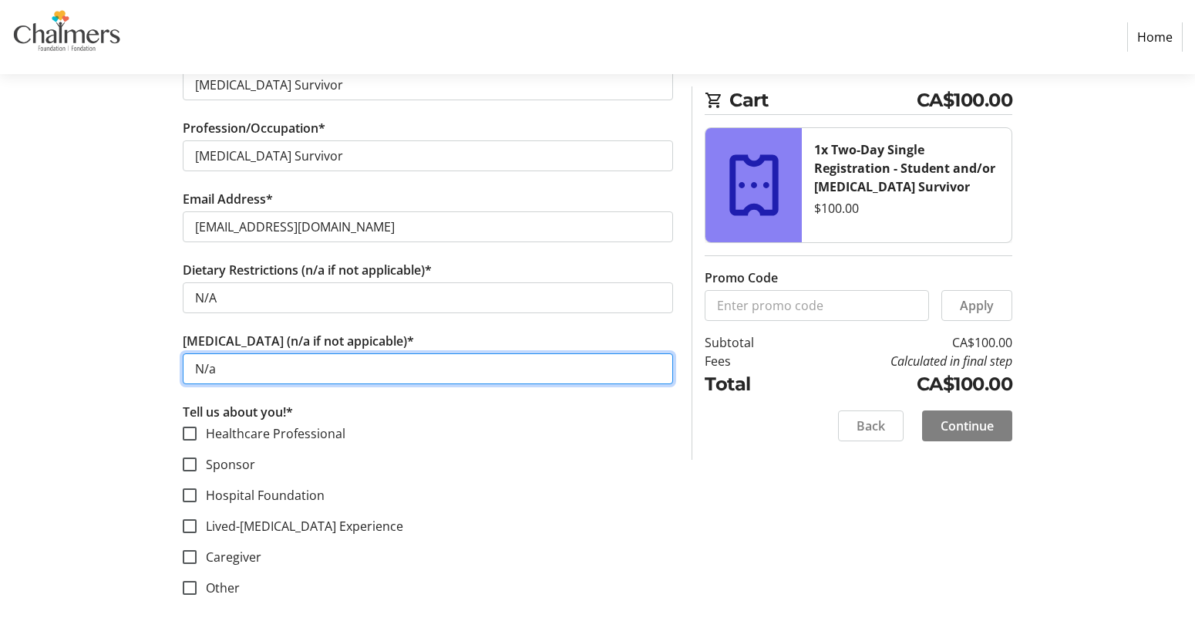
scroll to position [1017, 0]
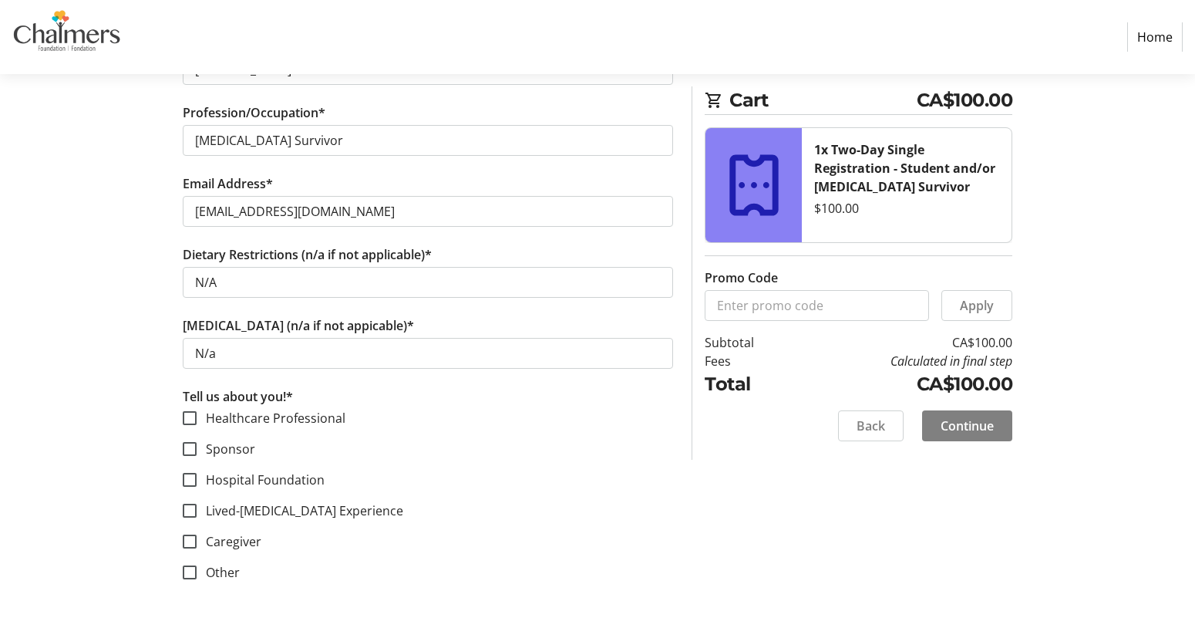
click at [215, 538] on label "Caregiver" at bounding box center [229, 541] width 65 height 19
click at [197, 538] on input "Caregiver" at bounding box center [190, 541] width 14 height 14
checkbox input "true"
click at [211, 511] on label "Lived-[MEDICAL_DATA] Experience" at bounding box center [300, 510] width 207 height 19
click at [197, 511] on input "Lived-[MEDICAL_DATA] Experience" at bounding box center [190, 511] width 14 height 14
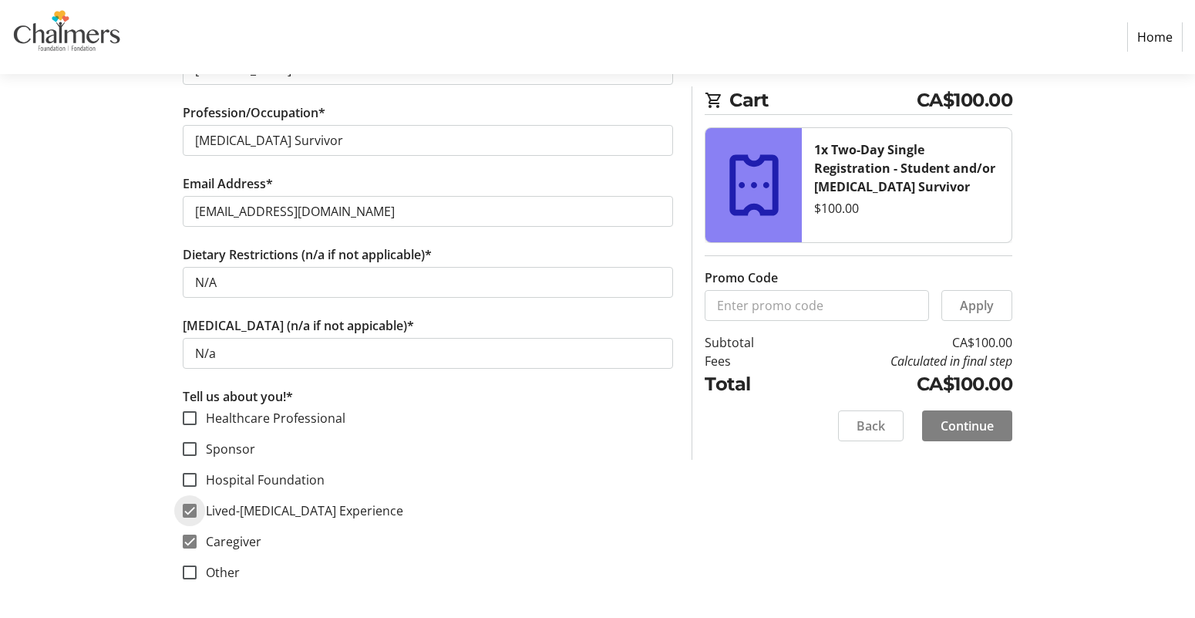
checkbox input "true"
click at [194, 543] on input "Caregiver" at bounding box center [190, 541] width 14 height 14
checkbox input "false"
click at [982, 426] on span "Continue" at bounding box center [967, 425] width 53 height 19
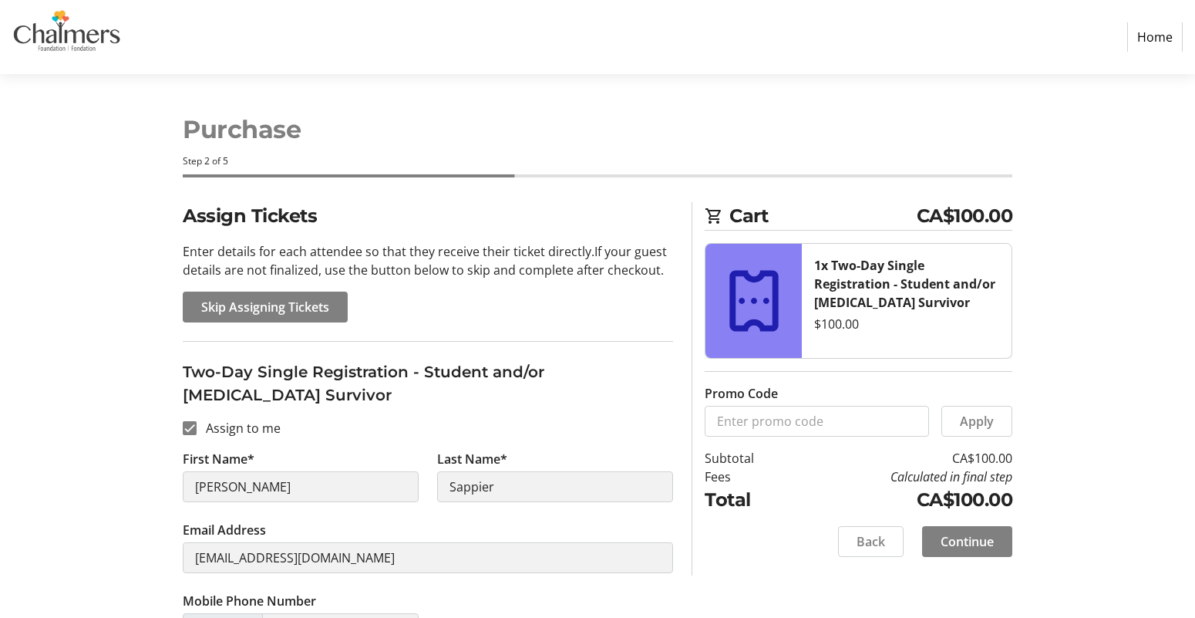
scroll to position [93, 0]
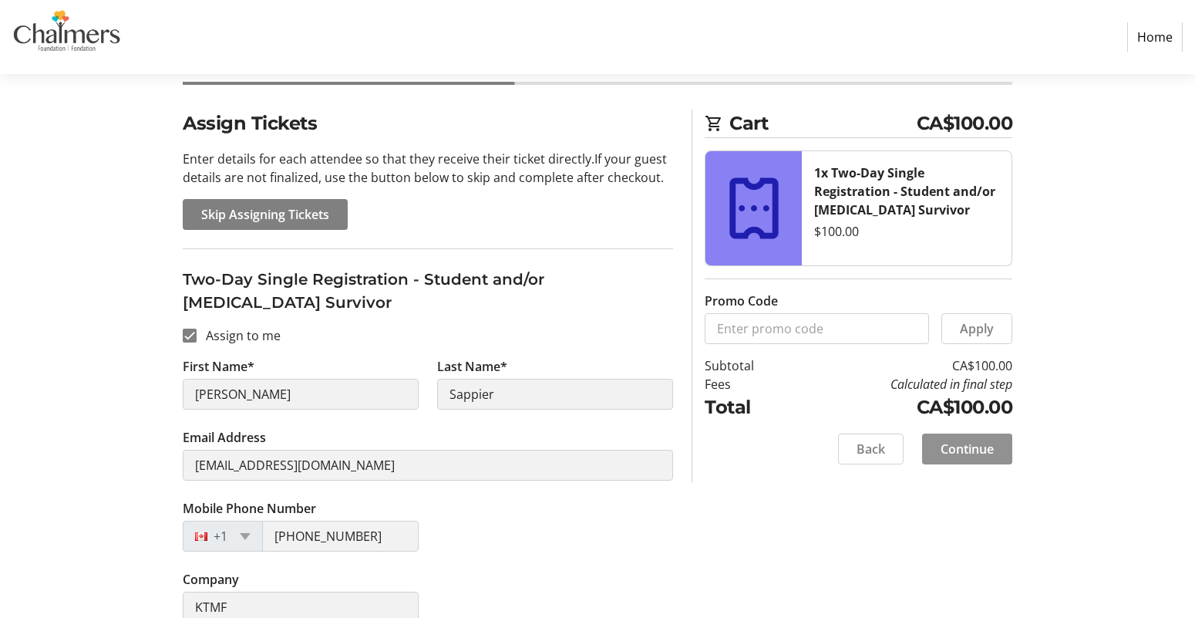
click at [959, 443] on span "Continue" at bounding box center [967, 449] width 53 height 19
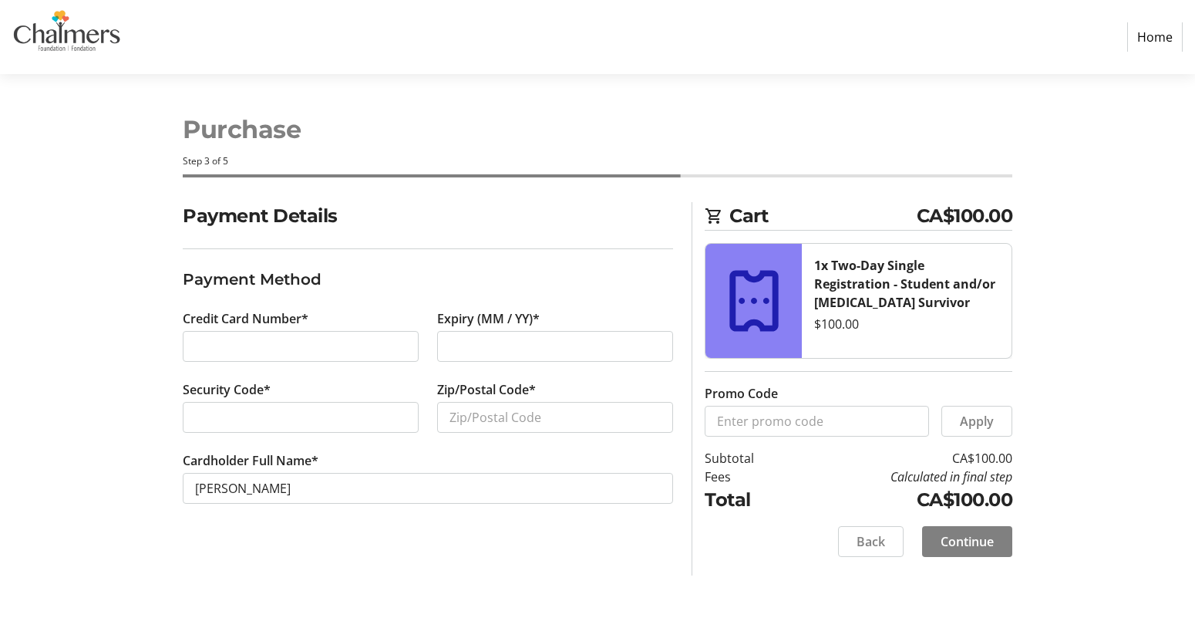
click at [370, 328] on div "Credit Card Number*" at bounding box center [300, 344] width 254 height 71
click at [564, 416] on input "Zip/Postal Code*" at bounding box center [555, 417] width 236 height 31
type input "E3B8K7"
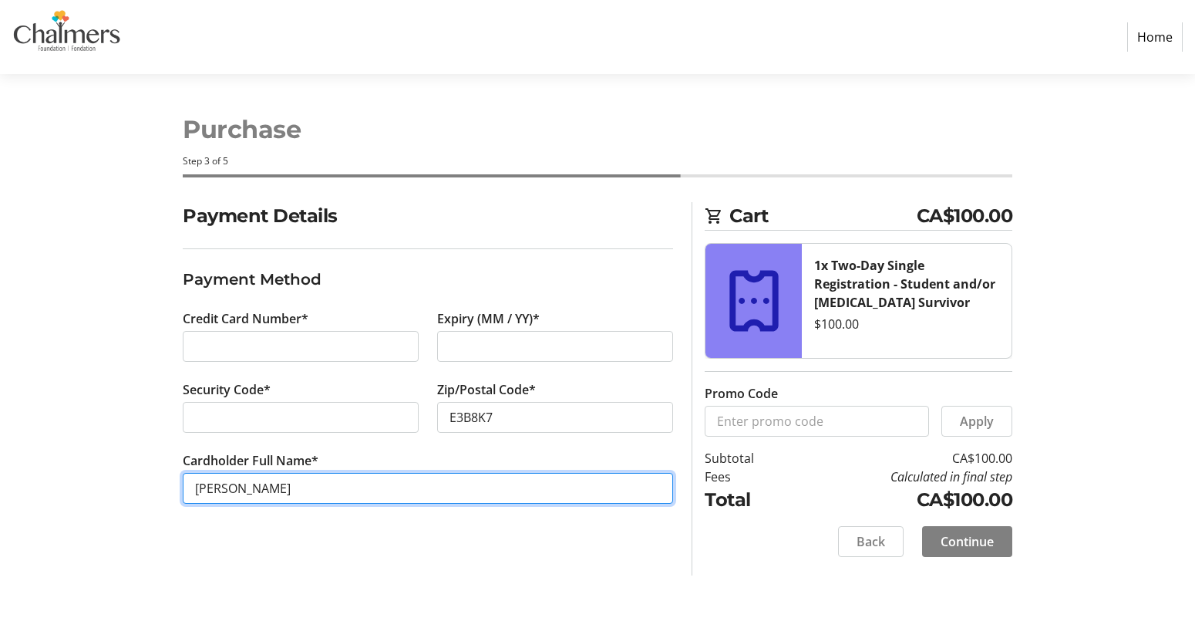
click at [441, 490] on input "[PERSON_NAME]" at bounding box center [428, 488] width 490 height 31
drag, startPoint x: 324, startPoint y: 493, endPoint x: 130, endPoint y: 477, distance: 194.2
click at [130, 479] on div "Payment Details Payment Method Credit Card Number* Expiry (MM / YY)* Security C…" at bounding box center [598, 388] width 1018 height 373
type input "Asha Bear"
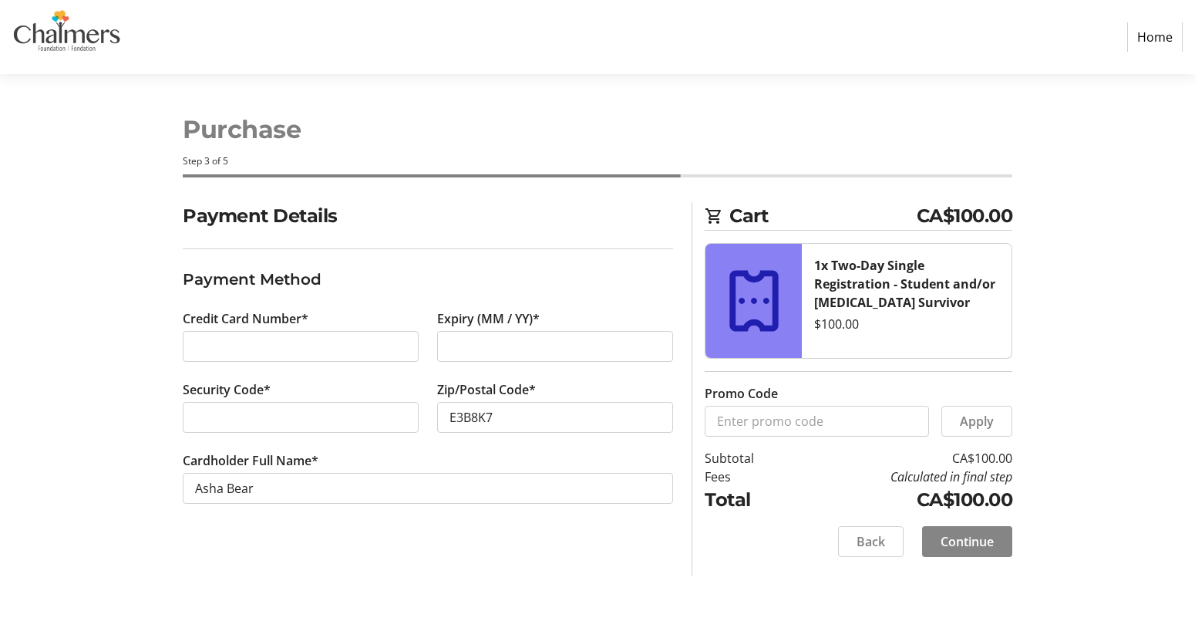
click at [976, 559] on span at bounding box center [967, 541] width 90 height 37
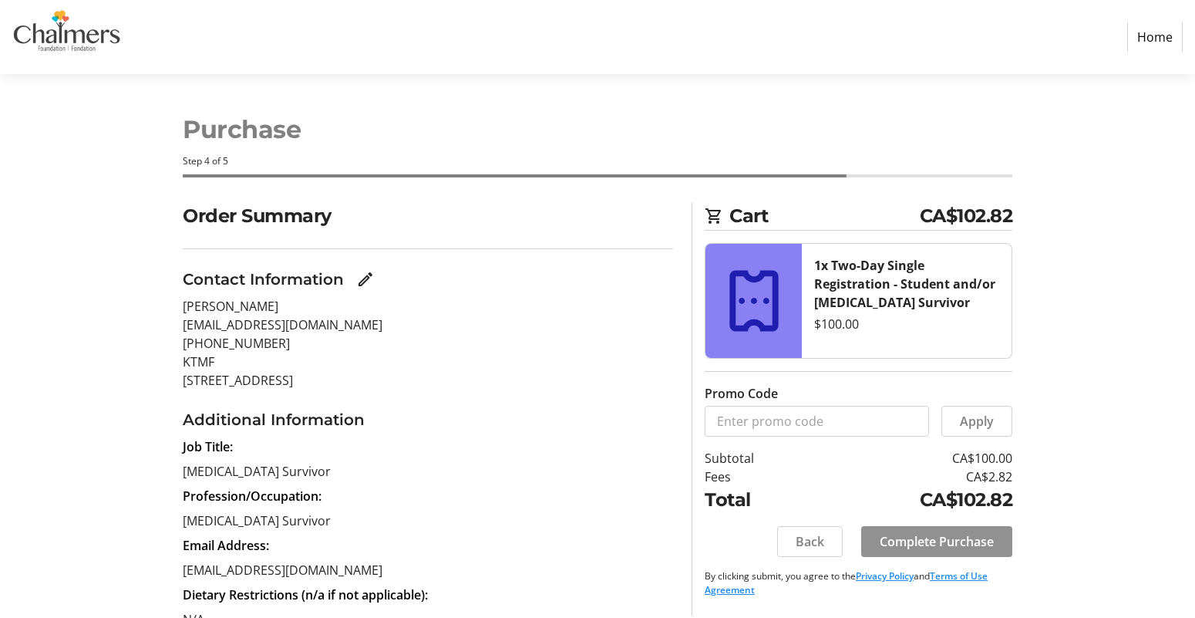
click at [928, 534] on span "Complete Purchase" at bounding box center [937, 541] width 114 height 19
